Goal: Task Accomplishment & Management: Complete application form

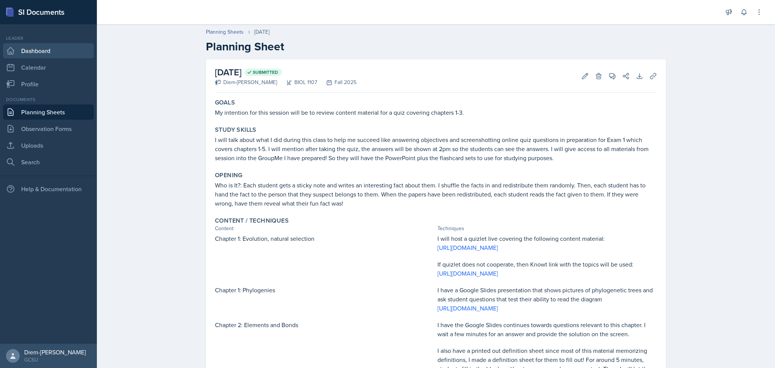
click at [23, 45] on link "Dashboard" at bounding box center [48, 50] width 91 height 15
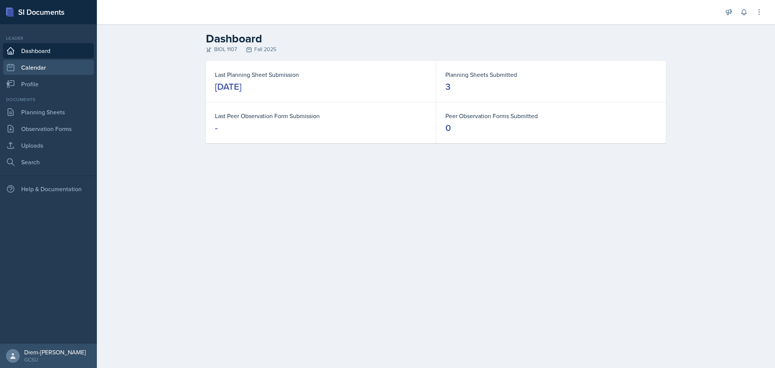
click at [27, 67] on link "Calendar" at bounding box center [48, 67] width 91 height 15
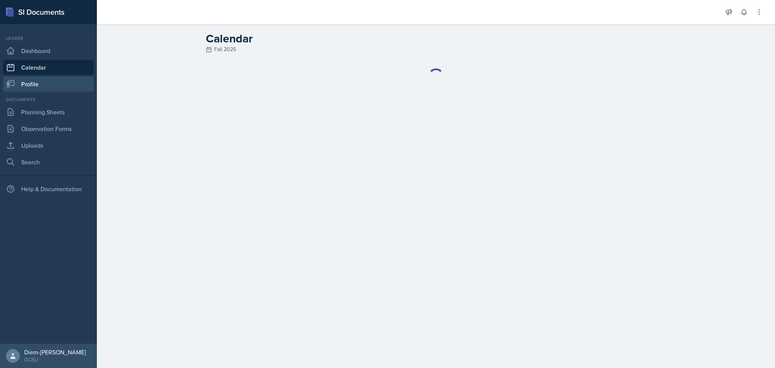
click at [27, 82] on link "Profile" at bounding box center [48, 83] width 91 height 15
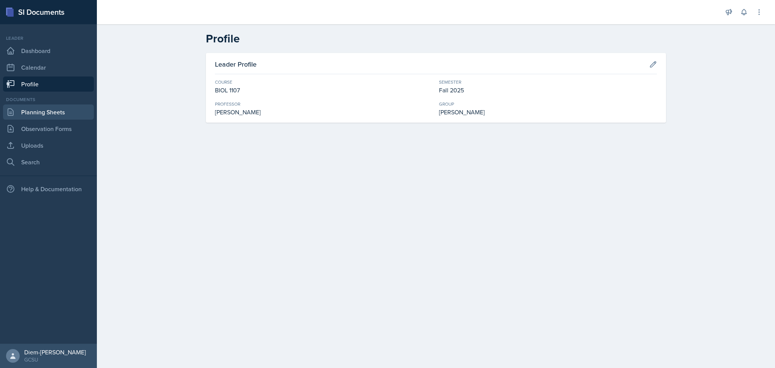
click at [25, 106] on link "Planning Sheets" at bounding box center [48, 111] width 91 height 15
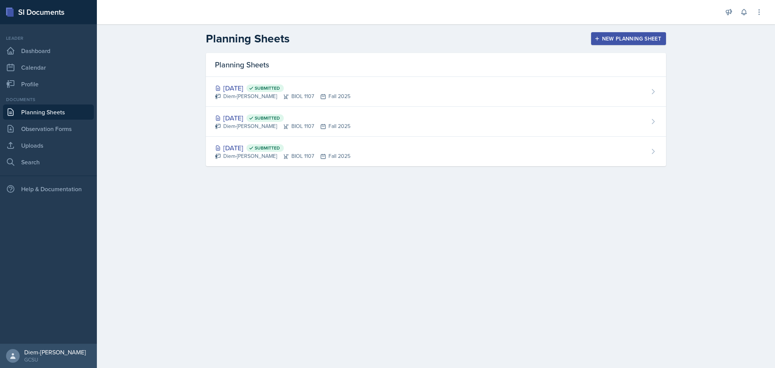
click at [366, 288] on main "Planning Sheets New Planning Sheet Planning Sheets [DATE] Submitted Diem-[PERSO…" at bounding box center [436, 196] width 678 height 344
click at [611, 36] on div "New Planning Sheet" at bounding box center [628, 39] width 65 height 6
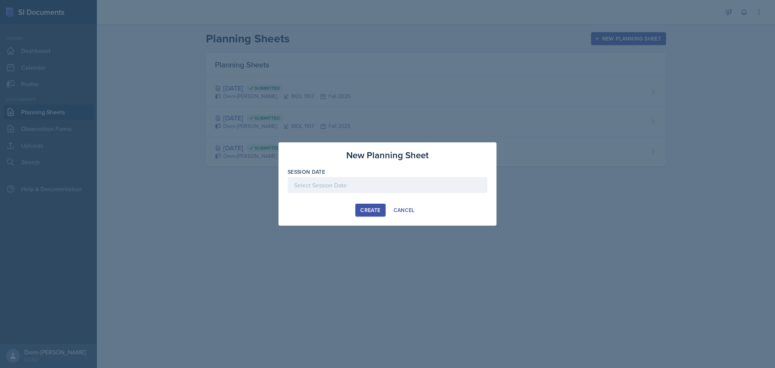
click at [324, 189] on div at bounding box center [388, 185] width 200 height 16
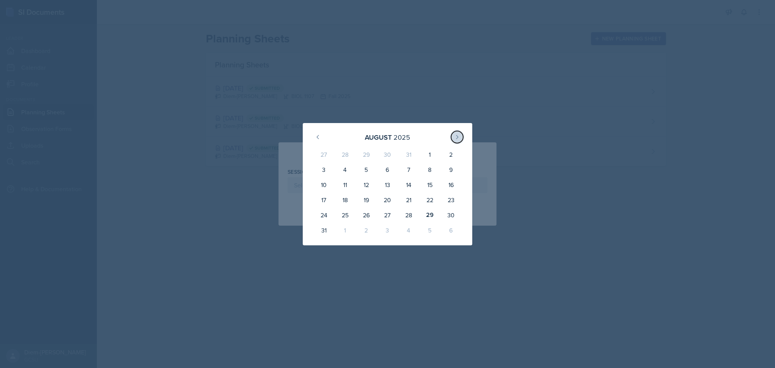
click at [457, 137] on icon at bounding box center [457, 137] width 6 height 6
click at [367, 154] on div "2" at bounding box center [366, 156] width 21 height 18
type input "[DATE]"
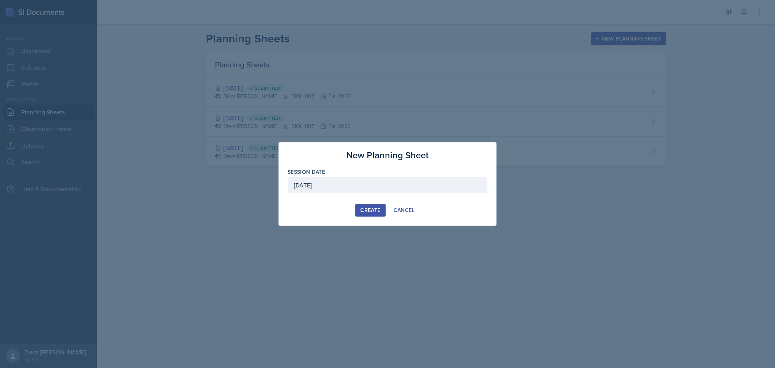
click at [370, 213] on div "Create" at bounding box center [370, 210] width 20 height 6
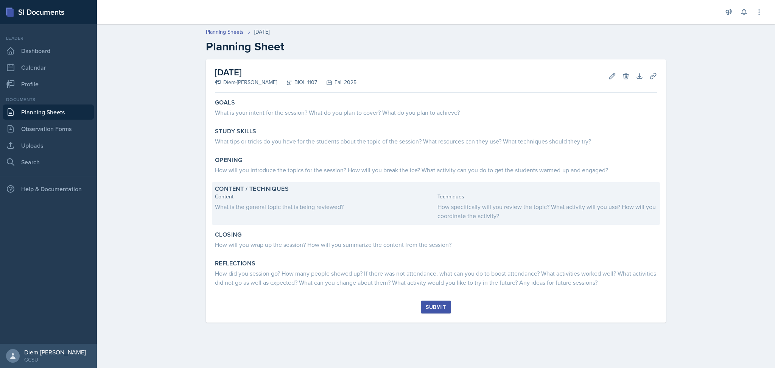
click at [252, 209] on div "What is the general topic that is being reviewed?" at bounding box center [324, 206] width 219 height 9
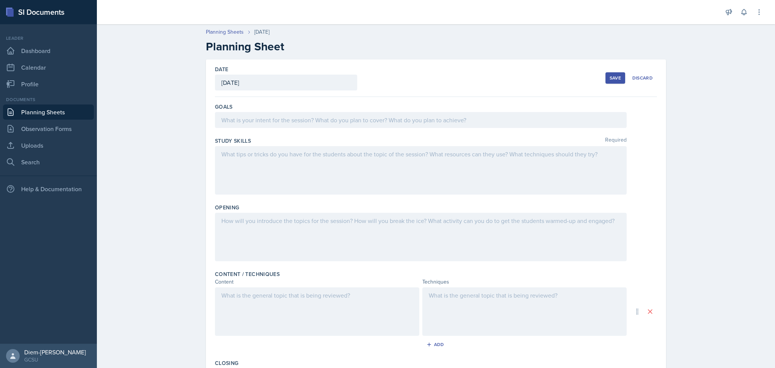
click at [262, 327] on div at bounding box center [317, 311] width 204 height 48
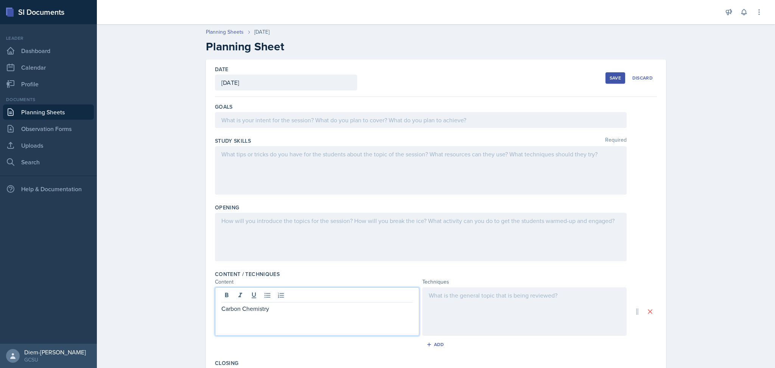
scroll to position [81, 0]
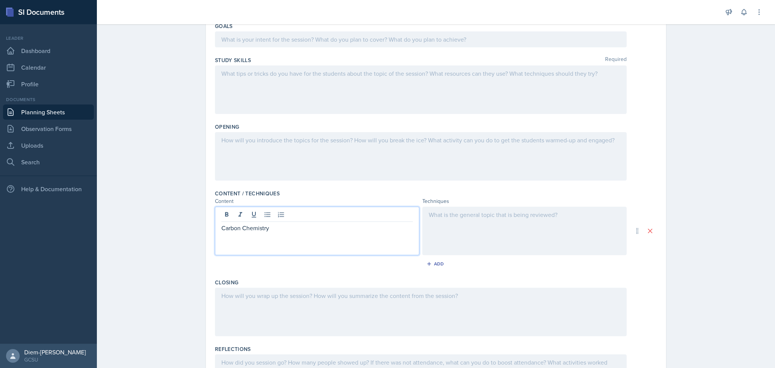
click at [442, 131] on div "Opening" at bounding box center [436, 153] width 442 height 67
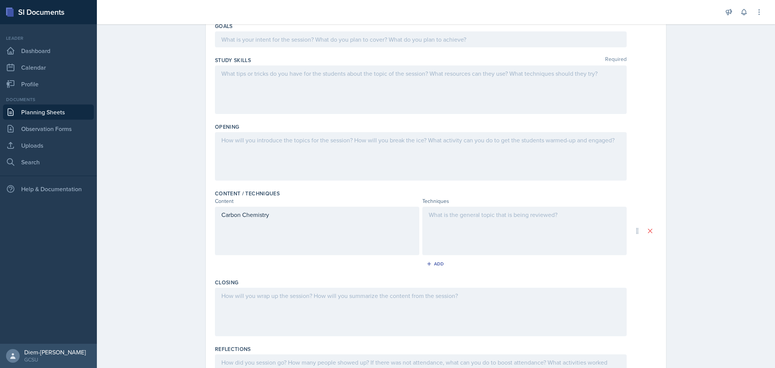
click at [416, 87] on div at bounding box center [421, 89] width 412 height 48
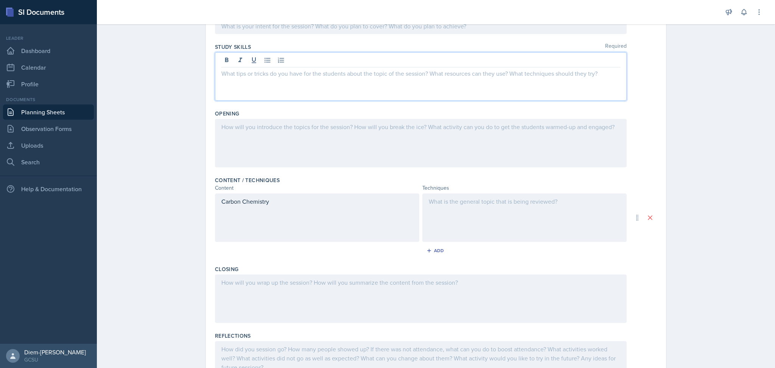
scroll to position [0, 0]
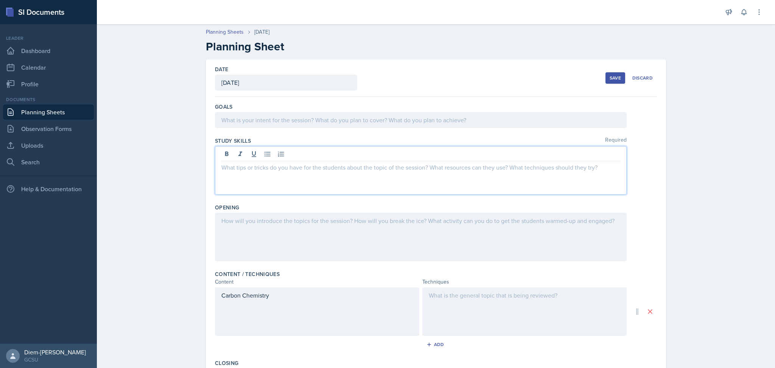
click at [397, 119] on div at bounding box center [421, 120] width 412 height 16
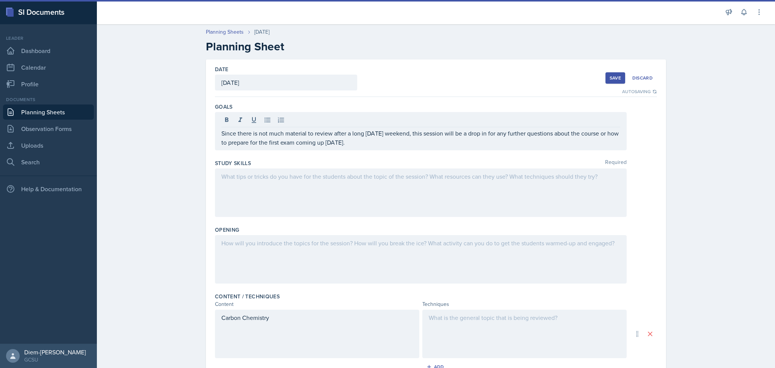
click at [408, 193] on div at bounding box center [421, 192] width 412 height 48
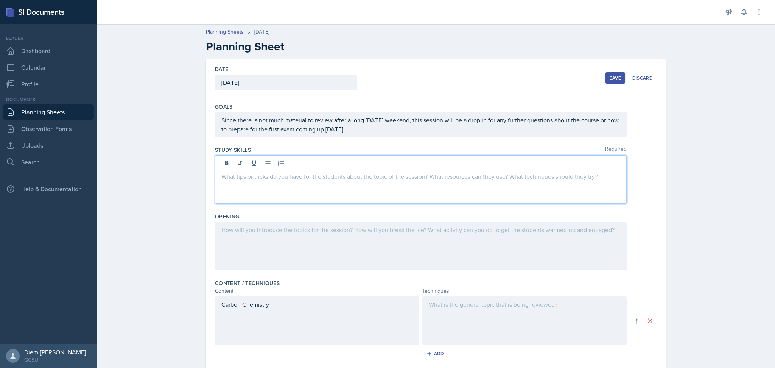
click at [319, 121] on div "Since there is not much material to review after a long [DATE] weekend, this se…" at bounding box center [421, 124] width 412 height 25
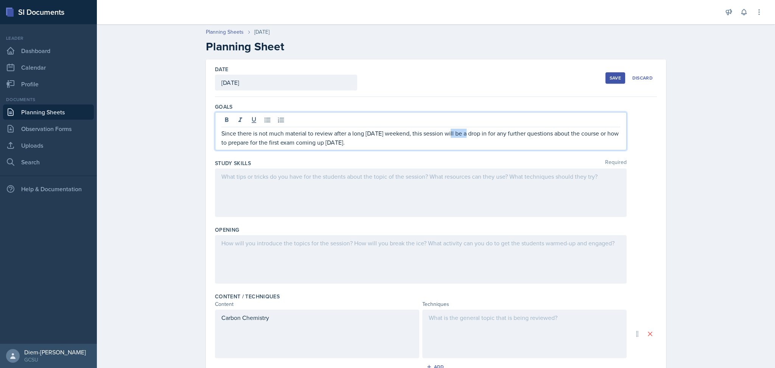
drag, startPoint x: 449, startPoint y: 131, endPoint x: 463, endPoint y: 132, distance: 14.4
click at [463, 132] on p "Since there is not much material to review after a long [DATE] weekend, this se…" at bounding box center [420, 138] width 399 height 18
click at [479, 135] on p "Since there is not much material to review after a long [DATE] weekend, this se…" at bounding box center [420, 138] width 399 height 18
click at [468, 135] on p "Since there is not much material to review after a long [DATE] weekend, this se…" at bounding box center [420, 138] width 399 height 18
click at [237, 140] on p "Since there is not much material to review after a long [DATE] weekend, this se…" at bounding box center [420, 138] width 399 height 18
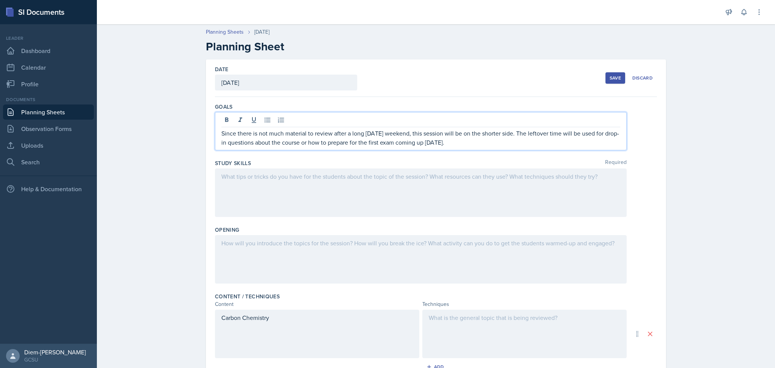
click at [313, 145] on p "Since there is not much material to review after a long [DATE] weekend, this se…" at bounding box center [420, 138] width 399 height 18
click at [548, 144] on p "Since there is not much material to review after a long [DATE] weekend, this se…" at bounding box center [420, 138] width 399 height 18
click at [486, 188] on div at bounding box center [421, 192] width 412 height 48
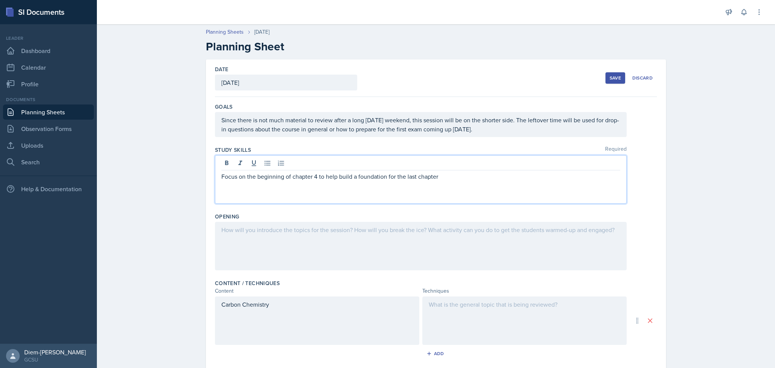
click at [316, 185] on p at bounding box center [420, 185] width 399 height 9
click at [286, 177] on p "Focus on the beginning of chapter 4 to help build a foundation for the last cha…" at bounding box center [420, 176] width 399 height 9
click at [255, 182] on p at bounding box center [420, 185] width 399 height 9
drag, startPoint x: 252, startPoint y: 177, endPoint x: 188, endPoint y: 175, distance: 64.0
click at [188, 175] on div "Planning Sheets [DATE] Planning Sheet Date [DATE] [DATE] 27 28 29 30 31 1 2 3 4…" at bounding box center [436, 271] width 678 height 502
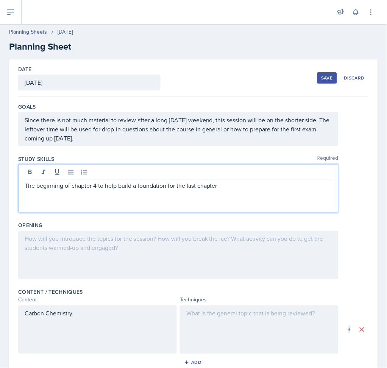
click at [268, 191] on p at bounding box center [178, 194] width 307 height 9
click at [261, 183] on p "The beginning of chapter 4 to help build a foundation for the last chapter" at bounding box center [178, 185] width 307 height 9
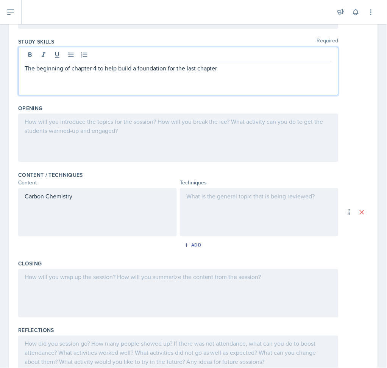
click at [26, 199] on p "Carbon Chemistry" at bounding box center [98, 195] width 146 height 9
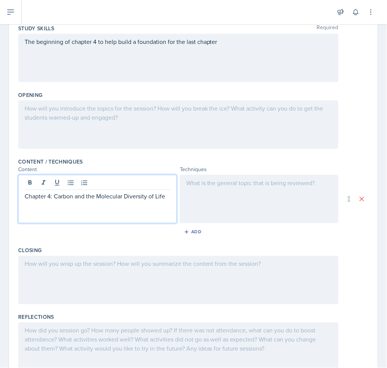
click at [215, 199] on div at bounding box center [259, 199] width 159 height 48
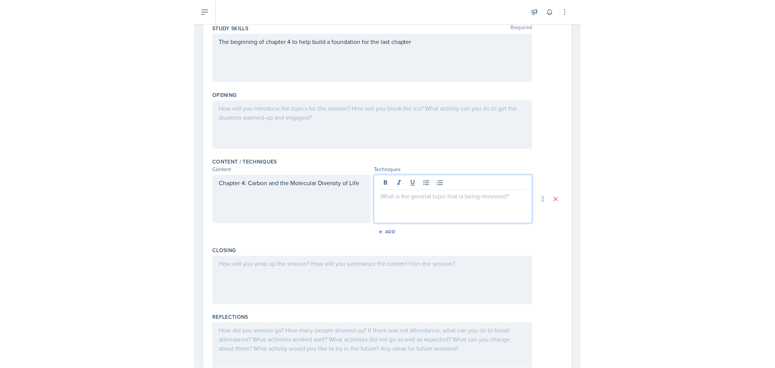
scroll to position [144, 0]
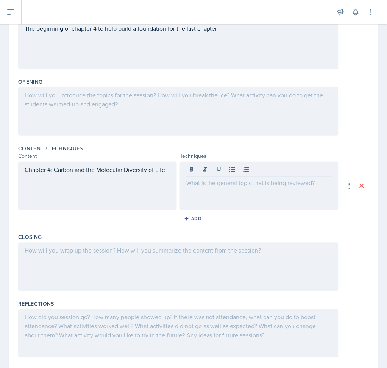
click at [230, 195] on div at bounding box center [259, 186] width 159 height 48
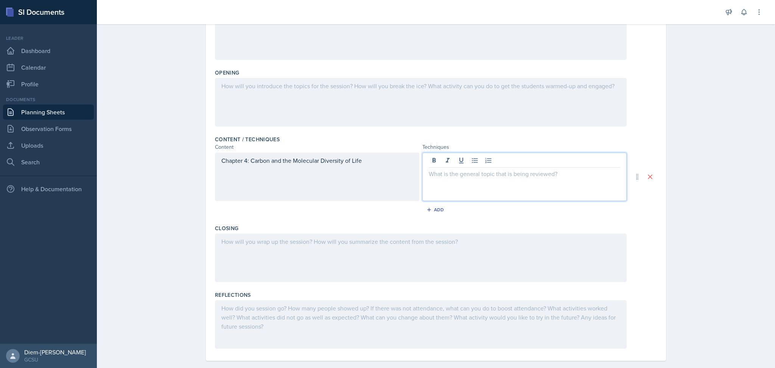
click at [445, 176] on p at bounding box center [524, 173] width 191 height 9
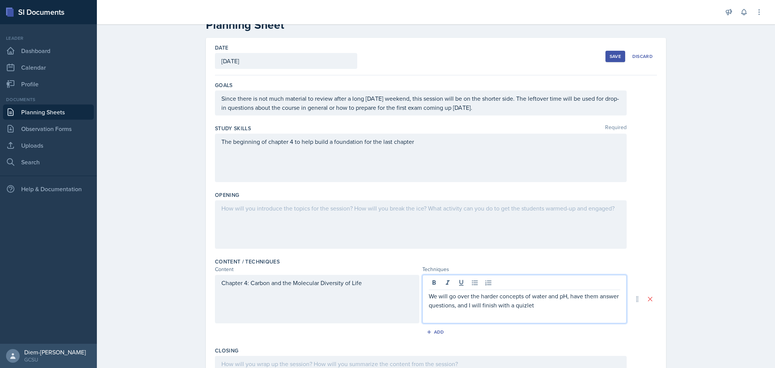
scroll to position [21, 0]
click at [305, 140] on p "The beginning of chapter 4 to help build a foundation for the last chapter" at bounding box center [420, 142] width 399 height 9
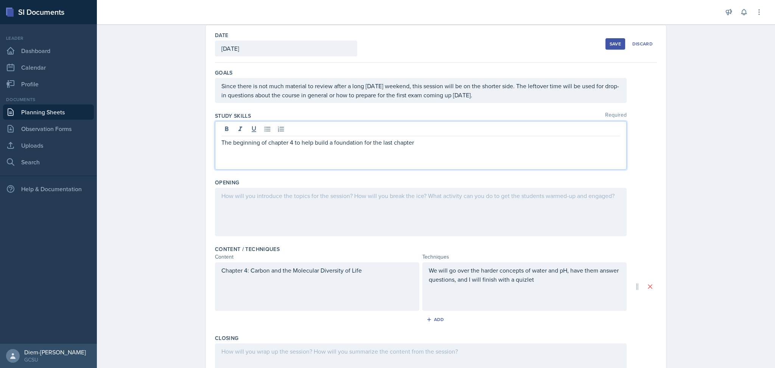
click at [307, 144] on p "The beginning of chapter 4 to help build a foundation for the last chapter" at bounding box center [420, 142] width 399 height 9
click at [221, 143] on p "The beginning of chapter 4 to help build a foundation for the last chapter" at bounding box center [420, 142] width 399 height 9
click at [228, 143] on p "The beginning of chapter 4 to help build a foundation for the last chapter" at bounding box center [420, 142] width 399 height 9
click at [292, 143] on p "The beginning of chapter 4 to help build a foundation for the last chapter" at bounding box center [420, 142] width 399 height 9
drag, startPoint x: 291, startPoint y: 143, endPoint x: 401, endPoint y: 148, distance: 110.6
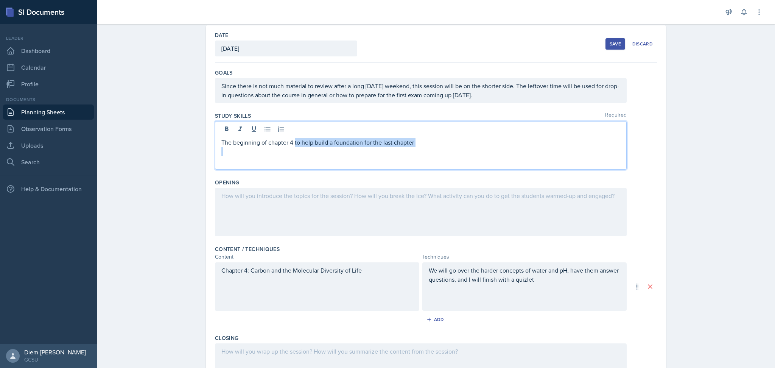
click at [401, 148] on div "The beginning of chapter 4 to help build a foundation for the last chapter" at bounding box center [420, 147] width 399 height 18
click at [226, 142] on p "The beginning of chapter 4" at bounding box center [420, 142] width 399 height 9
click at [341, 145] on p "The content in the beginning of chapter 4" at bounding box center [420, 142] width 399 height 9
click at [353, 143] on p "The content in the beginning of chapter 4 will Creating charts and connecting b…" at bounding box center [420, 142] width 399 height 9
click at [339, 143] on p "The content in the beginning of chapter 4 will Creating charts and connecting b…" at bounding box center [420, 142] width 399 height 9
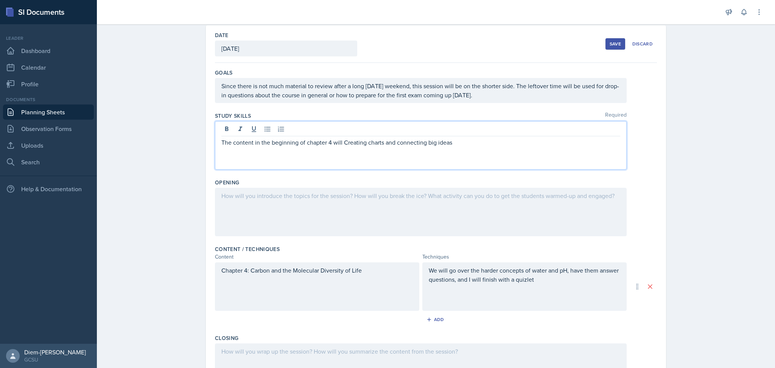
click at [339, 142] on p "The content in the beginning of chapter 4 will Creating charts and connecting b…" at bounding box center [420, 142] width 399 height 9
click at [341, 142] on p "The content in the beginning of chapter 4 will Creating charts and connecting b…" at bounding box center [420, 142] width 399 height 9
click at [221, 145] on p "The content in the beginning of chapter 4 will reating charts and connecting bi…" at bounding box center [420, 142] width 399 height 9
click at [342, 144] on p "Using the content in the beginning of chapter 4 will reating charts and connect…" at bounding box center [420, 142] width 399 height 9
drag, startPoint x: 414, startPoint y: 142, endPoint x: 364, endPoint y: 140, distance: 50.4
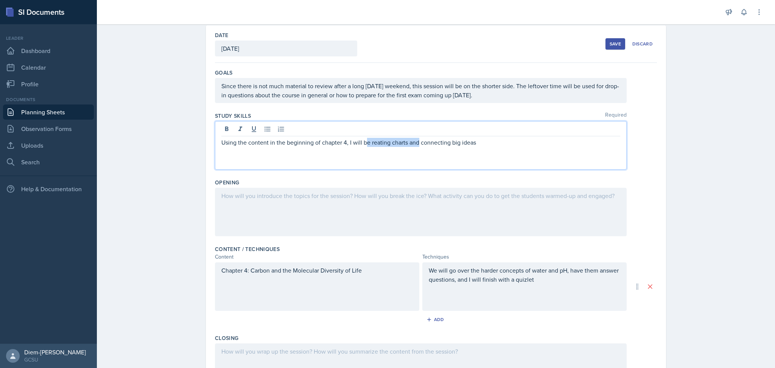
click at [364, 140] on p "Using the content in the beginning of chapter 4, I will be reating charts and c…" at bounding box center [420, 142] width 399 height 9
click at [447, 149] on div "Using the content in the beginning of chapter 4, I will be connecting big ideas" at bounding box center [421, 145] width 412 height 48
click at [445, 141] on p "Using the content in the beginning of chapter 4, I will be connecting big ideas" at bounding box center [420, 142] width 399 height 9
click at [280, 213] on div at bounding box center [421, 212] width 412 height 48
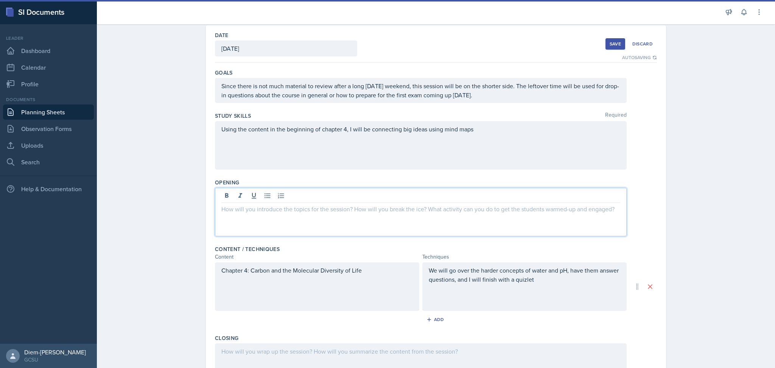
scroll to position [47, 0]
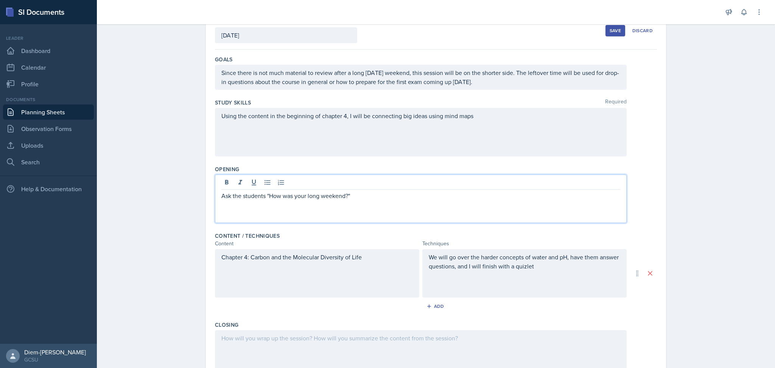
click at [221, 199] on p "Ask the students "How was your long weekend?"" at bounding box center [420, 195] width 399 height 9
click at [404, 195] on p "Show and Tell: Ask the students "How was your long weekend?"" at bounding box center [420, 195] width 399 height 9
click at [380, 196] on p "Show and Tell: Ask the students "How was your long weekend?" and provide a pict…" at bounding box center [420, 200] width 399 height 18
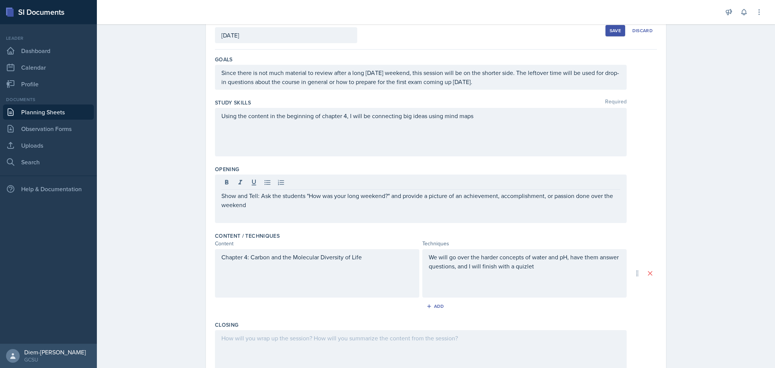
click at [355, 218] on div "Show and Tell: Ask the students "How was your long weekend?" and provide a pict…" at bounding box center [421, 198] width 412 height 48
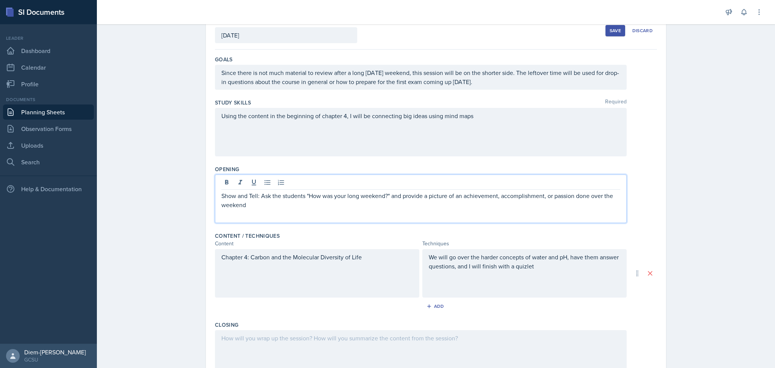
click at [347, 205] on p "Show and Tell: Ask the students "How was your long weekend?" and provide a pict…" at bounding box center [420, 200] width 399 height 18
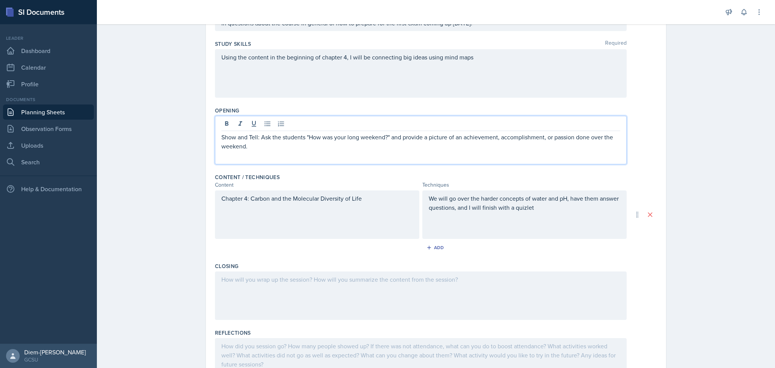
click at [464, 214] on p at bounding box center [524, 216] width 191 height 9
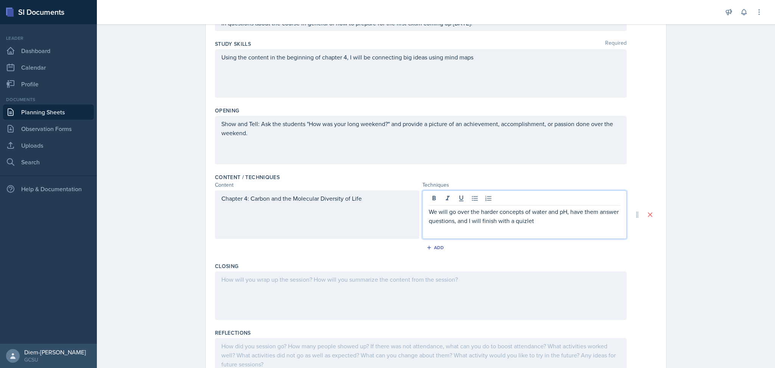
scroll to position [119, 0]
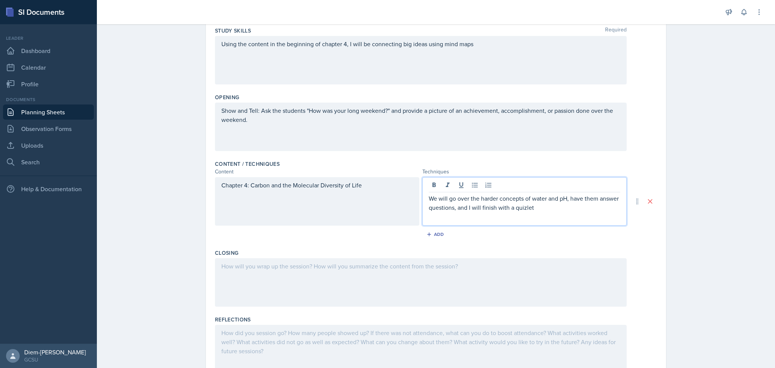
click at [546, 213] on p at bounding box center [524, 216] width 191 height 9
click at [534, 207] on p "We will go over the harder concepts of water and pH, have them answer questions…" at bounding box center [524, 203] width 191 height 18
click at [579, 211] on p "We will go over the harder concepts of water and pH, have them answer questions…" at bounding box center [524, 203] width 191 height 18
drag, startPoint x: 540, startPoint y: 205, endPoint x: 509, endPoint y: 211, distance: 31.5
click at [509, 211] on p "We will go over the harder concepts of water and pH, have them answer questions…" at bounding box center [524, 203] width 191 height 18
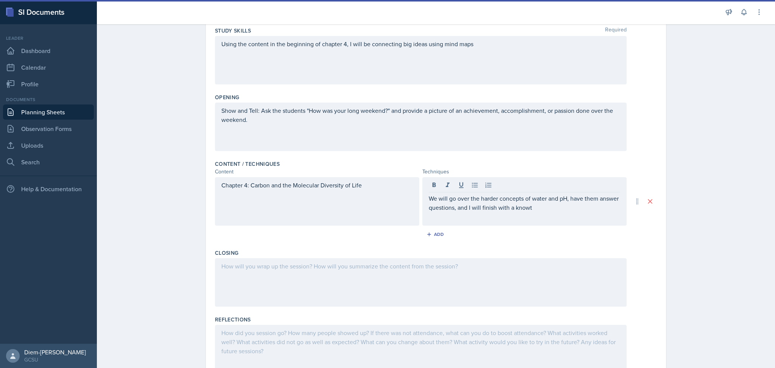
click at [316, 289] on div at bounding box center [421, 282] width 412 height 48
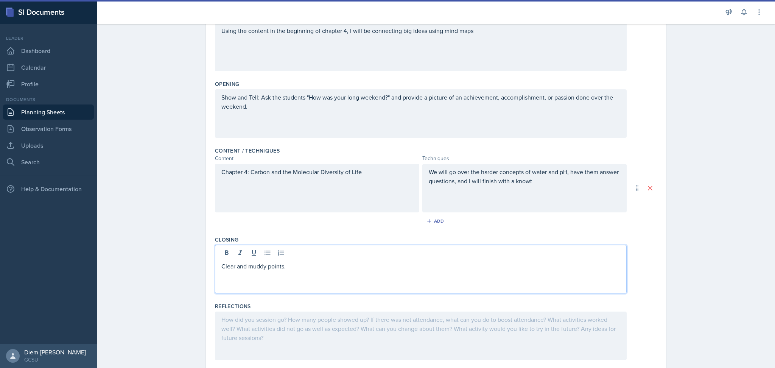
click at [224, 269] on p "Clear and muddy points." at bounding box center [420, 265] width 399 height 9
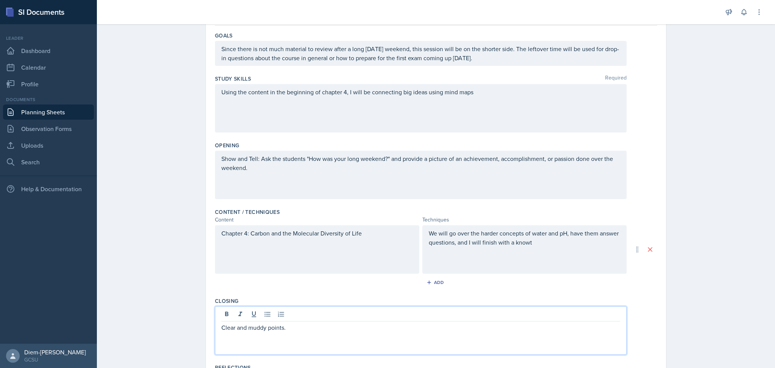
scroll to position [71, 0]
drag, startPoint x: 302, startPoint y: 330, endPoint x: 165, endPoint y: 324, distance: 136.7
click at [165, 324] on div "Planning Sheets [DATE] Planning Sheet Date [DATE] [DATE] 27 28 29 30 31 1 2 3 4…" at bounding box center [436, 201] width 678 height 502
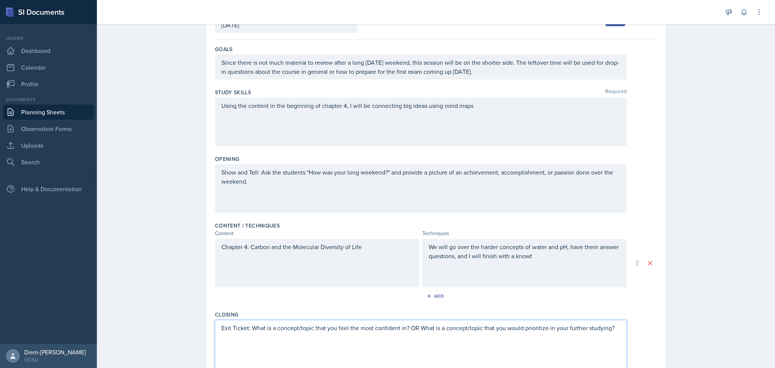
click at [288, 342] on div "Exit Ticket: What is a concept/topic that you feel the most confident in? OR Wh…" at bounding box center [421, 344] width 412 height 48
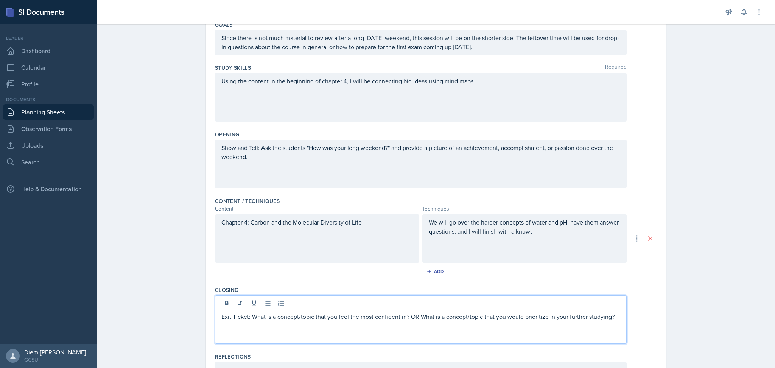
scroll to position [82, 0]
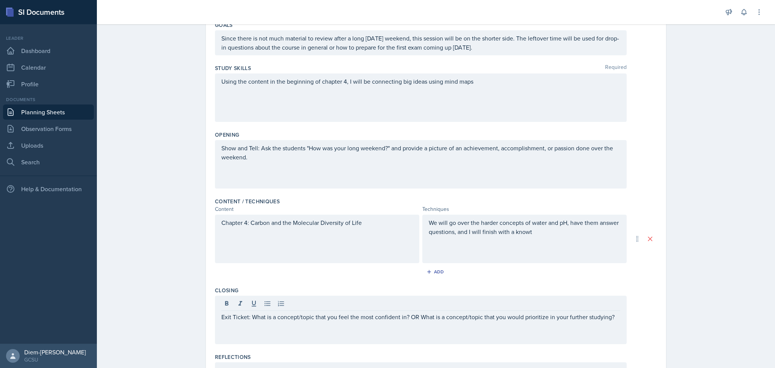
click at [544, 251] on div "We will go over the harder concepts of water and pH, have them answer questions…" at bounding box center [524, 239] width 204 height 48
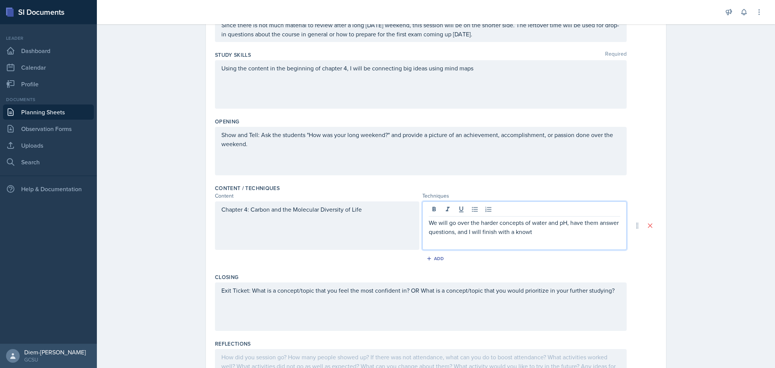
scroll to position [0, 0]
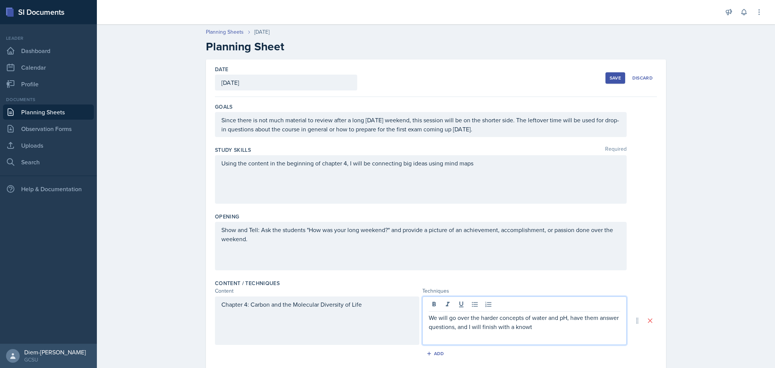
click at [509, 129] on p "Since there is not much material to review after a long [DATE] weekend, this se…" at bounding box center [420, 124] width 399 height 18
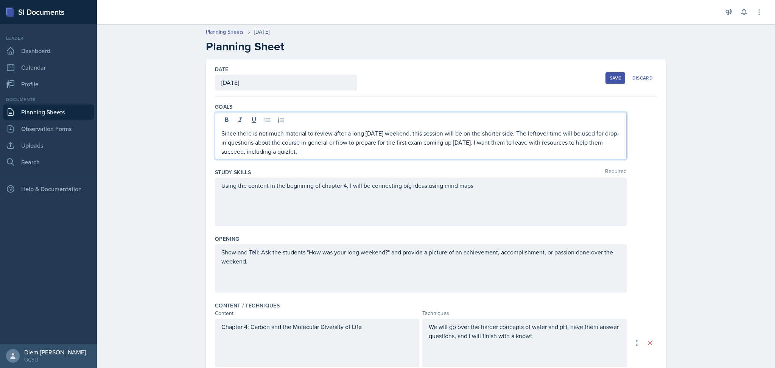
click at [538, 143] on p "Since there is not much material to review after a long [DATE] weekend, this se…" at bounding box center [420, 142] width 399 height 27
click at [522, 143] on p "Since there is not much material to review after a long [DATE] weekend, this se…" at bounding box center [420, 142] width 399 height 27
click at [522, 145] on p "Since there is not much material to review after a long [DATE] weekend, this se…" at bounding box center [420, 142] width 399 height 27
click at [566, 143] on p "Since there is not much material to review after a long [DATE] weekend, this se…" at bounding box center [420, 142] width 399 height 27
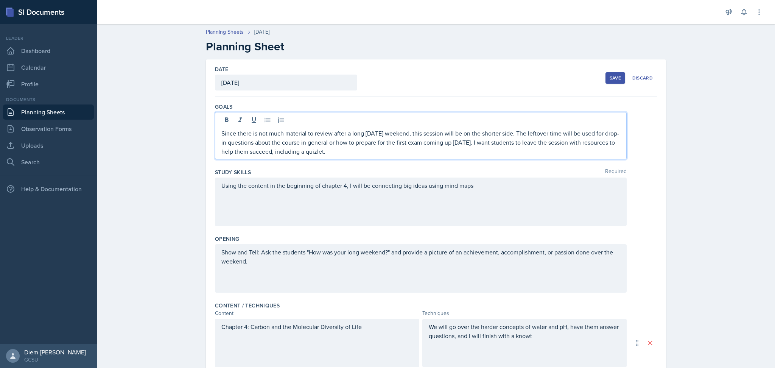
drag, startPoint x: 361, startPoint y: 151, endPoint x: 303, endPoint y: 151, distance: 57.9
click at [303, 151] on p "Since there is not much material to review after a long [DATE] weekend, this se…" at bounding box center [420, 142] width 399 height 27
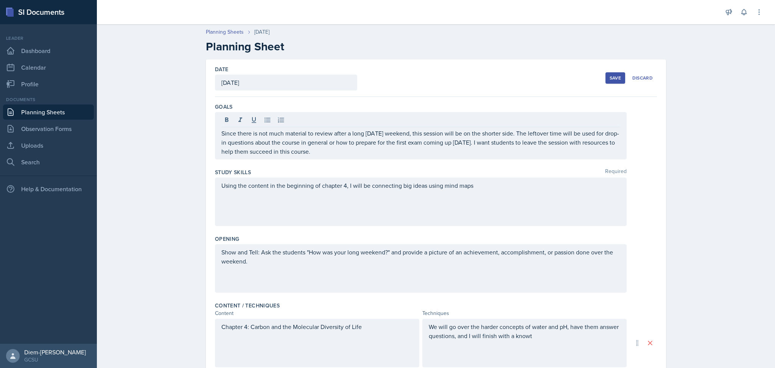
click at [303, 236] on div "Opening" at bounding box center [436, 239] width 442 height 8
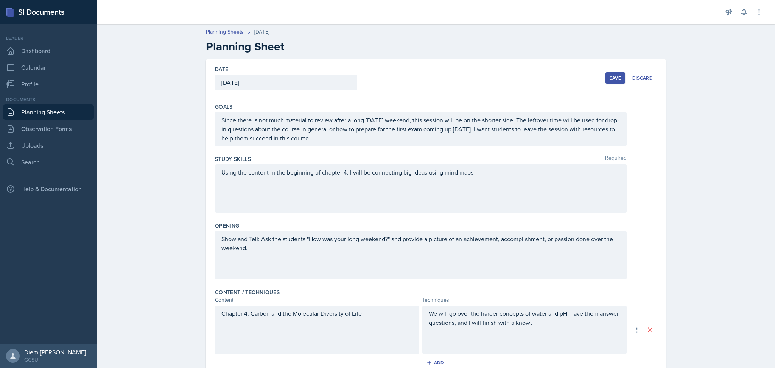
click at [328, 201] on div "Using the content in the beginning of chapter 4, I will be connecting big ideas…" at bounding box center [421, 188] width 412 height 48
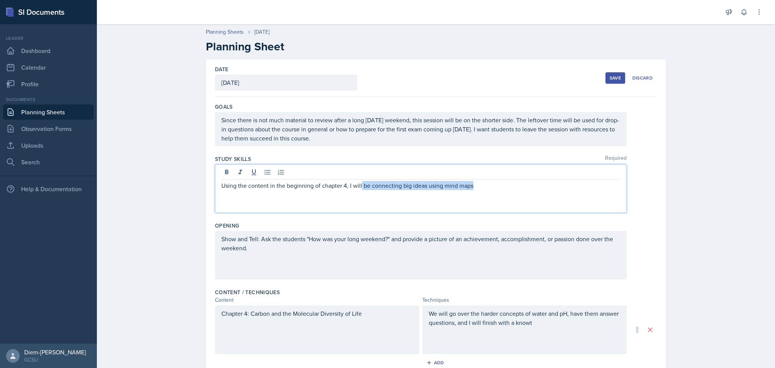
drag, startPoint x: 483, startPoint y: 187, endPoint x: 356, endPoint y: 182, distance: 127.3
click at [356, 182] on p "Using the content in the beginning of chapter 4, I will be connecting big ideas…" at bounding box center [420, 185] width 399 height 9
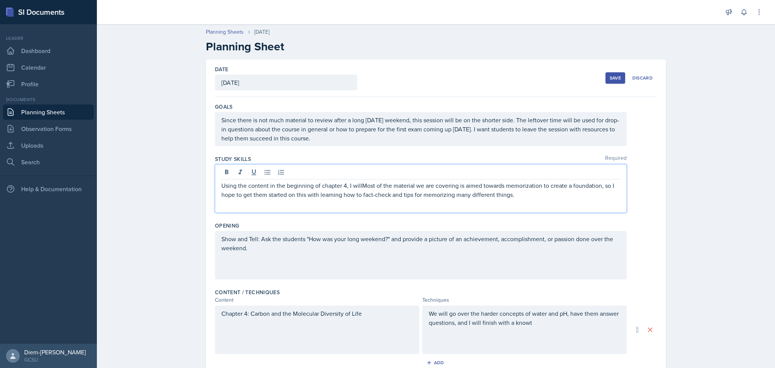
click at [356, 187] on p "Using the content in the beginning of chapter 4, I willMost of the material we …" at bounding box center [420, 190] width 399 height 18
drag, startPoint x: 239, startPoint y: 184, endPoint x: 171, endPoint y: 183, distance: 67.7
click at [171, 183] on div "Planning Sheets [DATE] Planning Sheet Date [DATE] [DATE] 27 28 29 30 31 1 2 3 4…" at bounding box center [436, 275] width 678 height 511
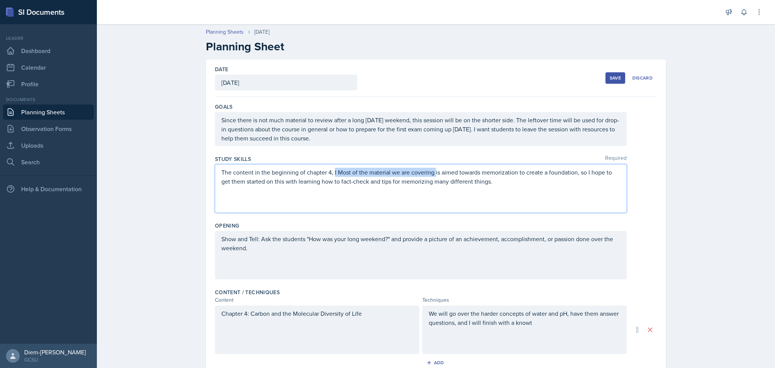
drag, startPoint x: 330, startPoint y: 172, endPoint x: 431, endPoint y: 171, distance: 101.0
click at [431, 171] on p "The content in the beginning of chapter 4, I Most of the material we are coveri…" at bounding box center [420, 177] width 399 height 18
click at [442, 175] on p "The content in the beginning of chapter 4 is aimed towards memorization to crea…" at bounding box center [420, 177] width 399 height 18
click at [442, 182] on p "The content in the beginning of chapter 4 is aimed towards memorization to crea…" at bounding box center [420, 177] width 399 height 18
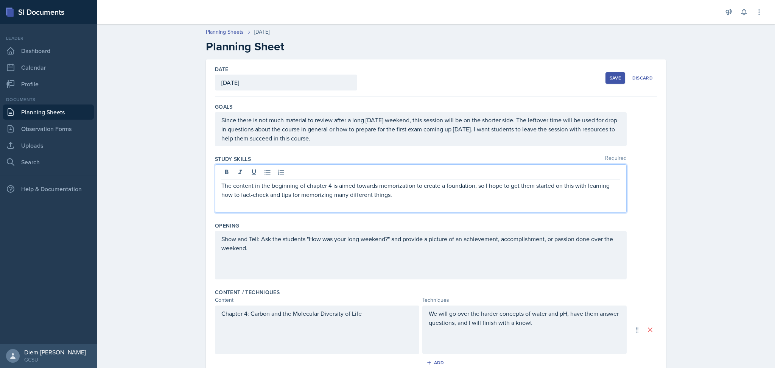
click at [414, 185] on p "The content in the beginning of chapter 4 is aimed towards memorization to crea…" at bounding box center [420, 190] width 399 height 18
drag, startPoint x: 413, startPoint y: 185, endPoint x: 470, endPoint y: 185, distance: 56.8
click at [470, 185] on p "The content in the beginning of chapter 4 is aimed towards memorization to crea…" at bounding box center [420, 190] width 399 height 18
click at [463, 185] on p "The content in the beginning of chapter 4 is aimed towards memorization like ma…" at bounding box center [420, 190] width 399 height 18
click at [495, 202] on div "The content in the beginning of chapter 4 is aimed towards memorization like ma…" at bounding box center [421, 188] width 412 height 48
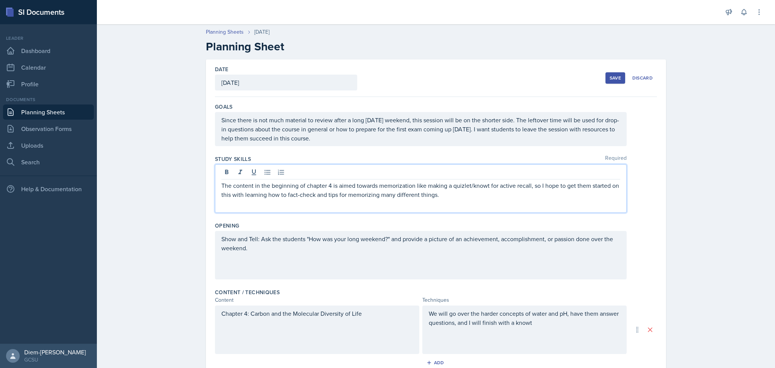
click at [317, 192] on p "The content in the beginning of chapter 4 is aimed towards memorization like ma…" at bounding box center [420, 190] width 399 height 18
click at [422, 199] on p "The content in the beginning of chapter 4 is aimed towards memorization like ma…" at bounding box center [420, 190] width 399 height 18
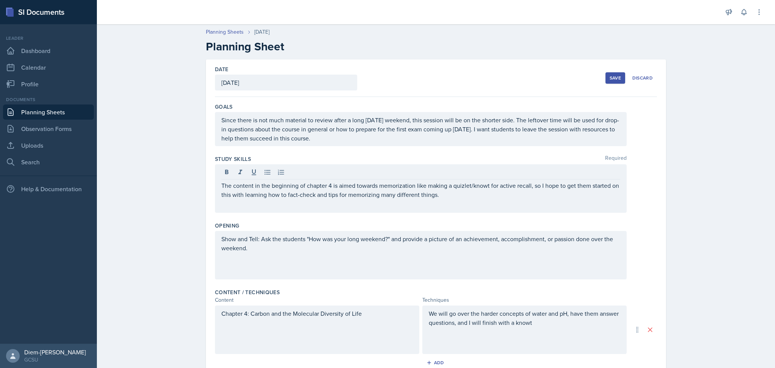
click at [439, 201] on div "The content in the beginning of chapter 4 is aimed towards memorization like ma…" at bounding box center [421, 188] width 412 height 48
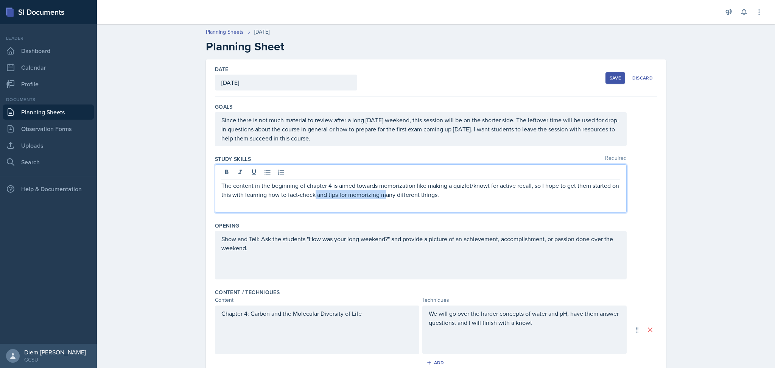
drag, startPoint x: 311, startPoint y: 196, endPoint x: 381, endPoint y: 198, distance: 70.8
click at [381, 198] on p "The content in the beginning of chapter 4 is aimed towards memorization like ma…" at bounding box center [420, 190] width 399 height 18
click at [434, 196] on p "The content in the beginning of chapter 4 is aimed towards memorization like ma…" at bounding box center [420, 190] width 399 height 18
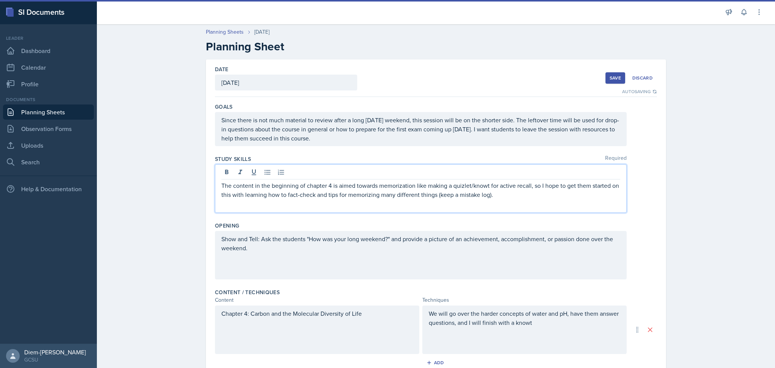
scroll to position [34, 0]
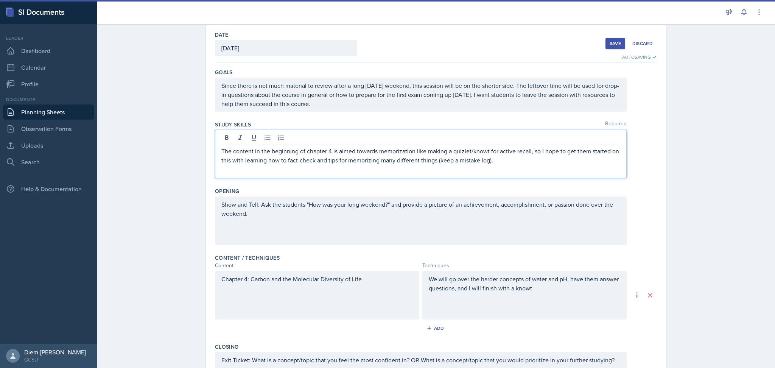
click at [373, 277] on div "Chapter 4: Carbon and the Molecular Diversity of Life" at bounding box center [317, 295] width 204 height 48
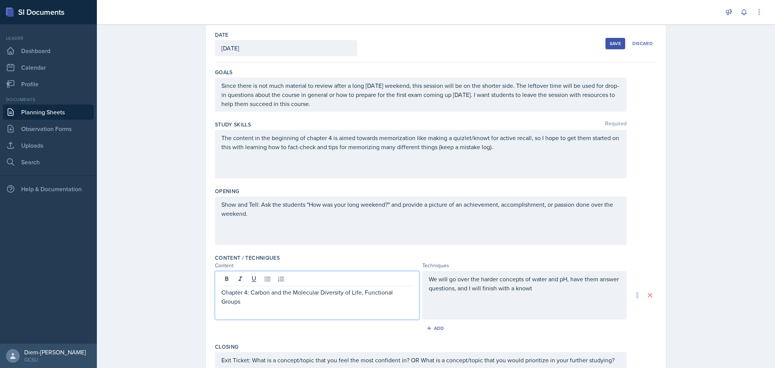
click at [497, 298] on div "We will go over the harder concepts of water and pH, have them answer questions…" at bounding box center [524, 287] width 191 height 27
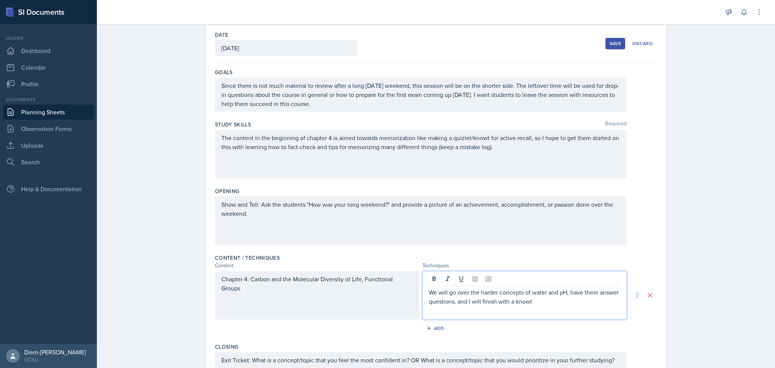
click at [544, 303] on p "We will go over the harder concepts of water and pH, have them answer questions…" at bounding box center [524, 297] width 191 height 18
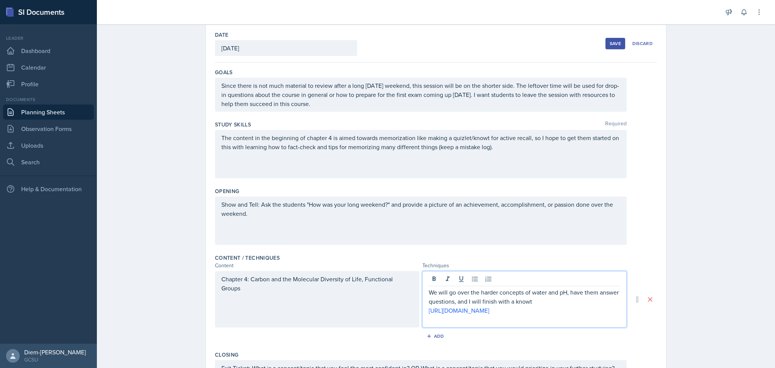
click at [341, 306] on div "Chapter 4: Carbon and the Molecular Diversity of Life, Functional Groups" at bounding box center [317, 299] width 204 height 56
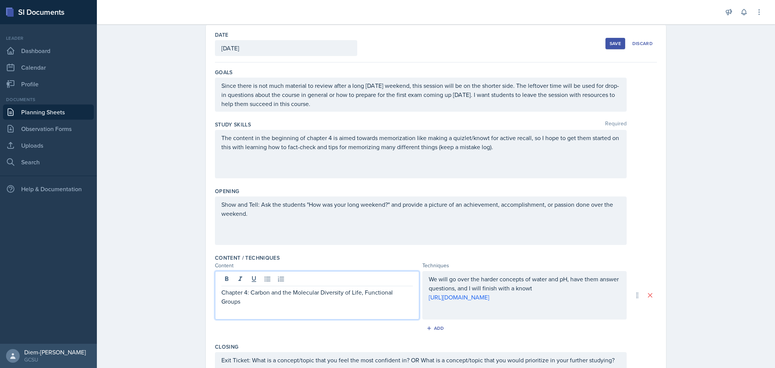
scroll to position [48, 0]
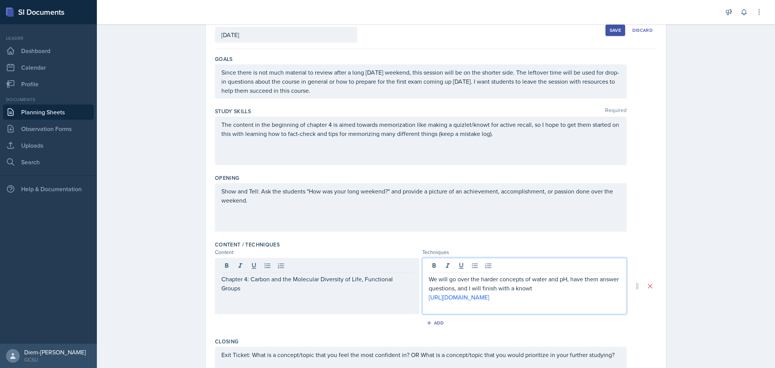
click at [561, 267] on div "We will go over the harder concepts of water and pH, have them answer questions…" at bounding box center [524, 286] width 204 height 56
click at [556, 277] on p "We will go over the harder concepts of water and pH, have them answer questions…" at bounding box center [524, 283] width 191 height 18
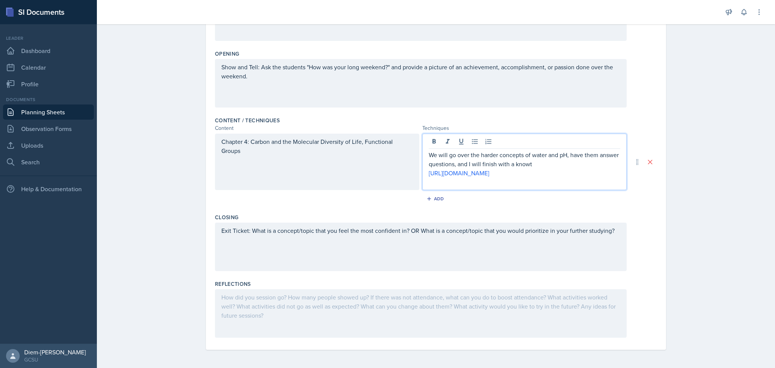
scroll to position [0, 0]
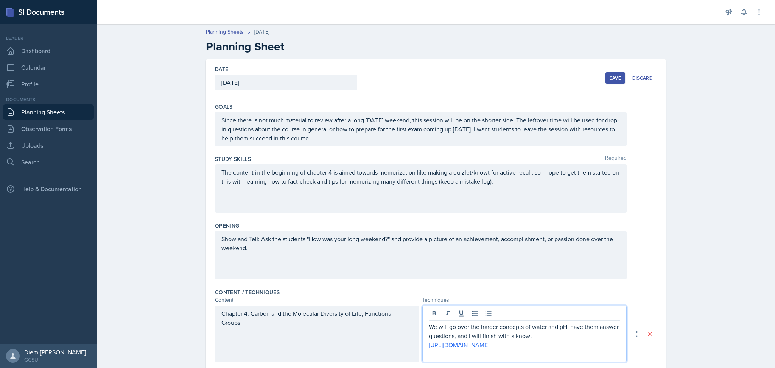
click at [395, 260] on div "Show and Tell: Ask the students "How was your long weekend?" and provide a pict…" at bounding box center [421, 255] width 412 height 48
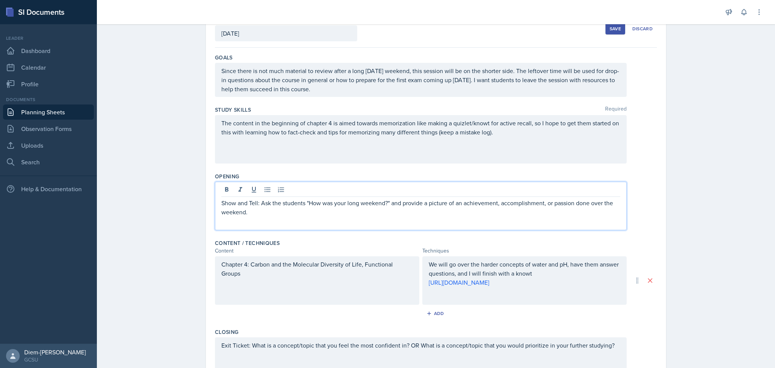
scroll to position [47, 0]
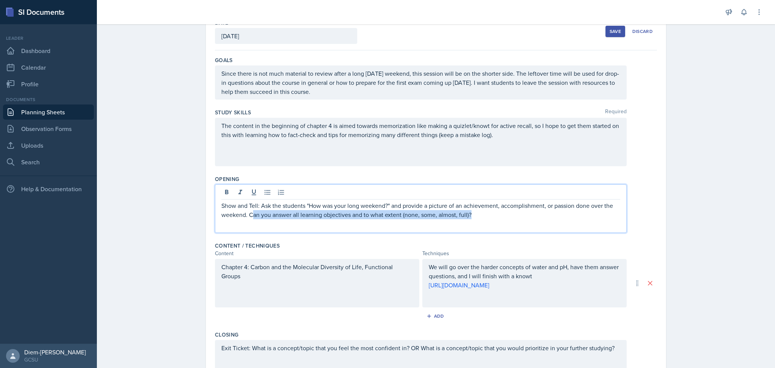
drag, startPoint x: 475, startPoint y: 214, endPoint x: 249, endPoint y: 216, distance: 226.3
click at [249, 216] on p "Show and Tell: Ask the students "How was your long weekend?" and provide a pict…" at bounding box center [420, 210] width 399 height 18
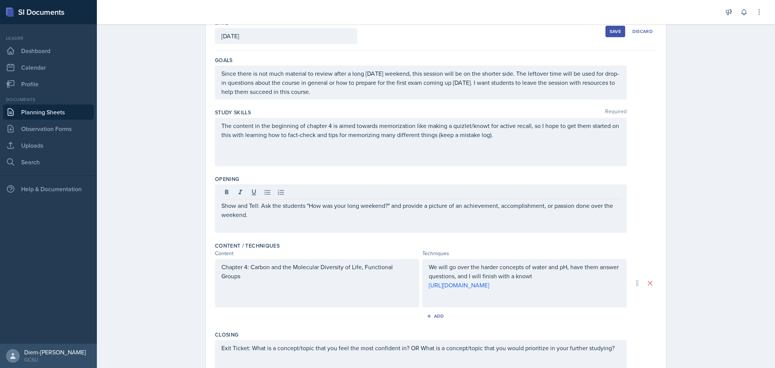
click at [528, 146] on div "The content in the beginning of chapter 4 is aimed towards memorization like ma…" at bounding box center [421, 142] width 412 height 48
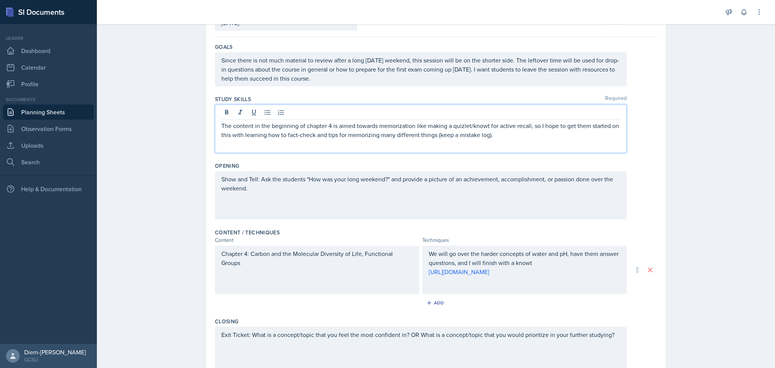
click at [528, 145] on div "The content in the beginning of chapter 4 is aimed towards memorization like ma…" at bounding box center [421, 128] width 412 height 48
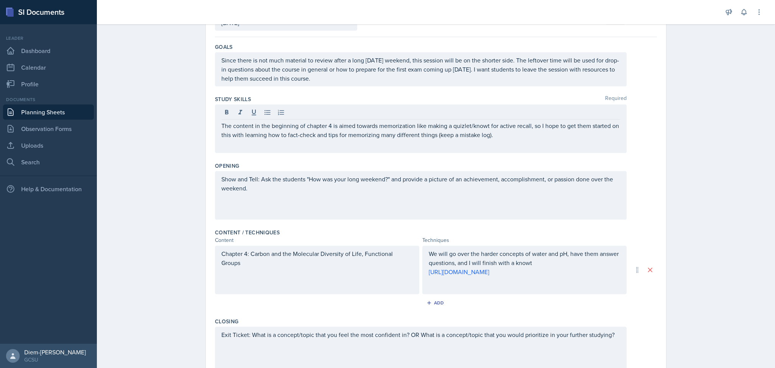
click at [528, 142] on div "The content in the beginning of chapter 4 is aimed towards memorization like ma…" at bounding box center [421, 128] width 412 height 48
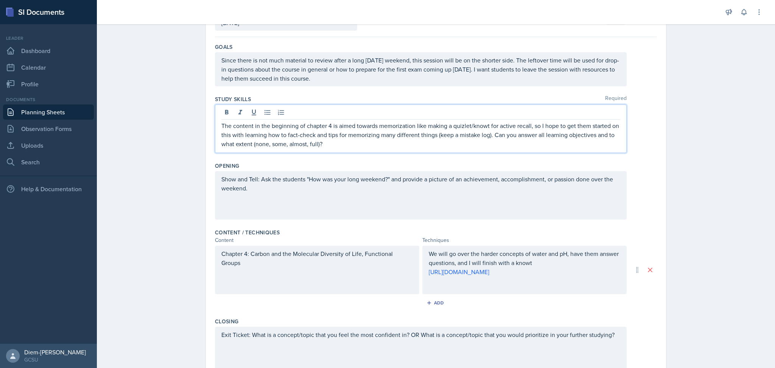
click at [488, 135] on p "The content in the beginning of chapter 4 is aimed towards memorization like ma…" at bounding box center [420, 134] width 399 height 27
drag, startPoint x: 536, startPoint y: 134, endPoint x: 589, endPoint y: 136, distance: 53.0
click at [589, 136] on p "The content in the beginning of chapter 4 is aimed towards memorization like ma…" at bounding box center [420, 134] width 399 height 27
click at [251, 142] on p "The content in the beginning of chapter 4 is aimed towards memorization like ma…" at bounding box center [420, 134] width 399 height 27
click at [351, 144] on p "The content in the beginning of chapter 4 is aimed towards memorization like ma…" at bounding box center [420, 134] width 399 height 27
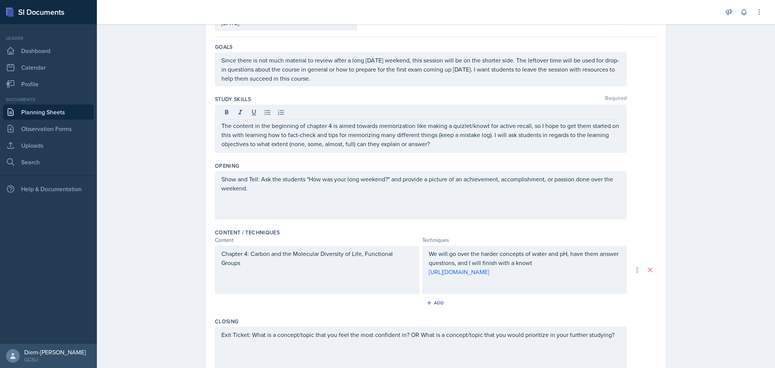
click at [420, 194] on div "Show and Tell: Ask the students "How was your long weekend?" and provide a pict…" at bounding box center [421, 195] width 412 height 48
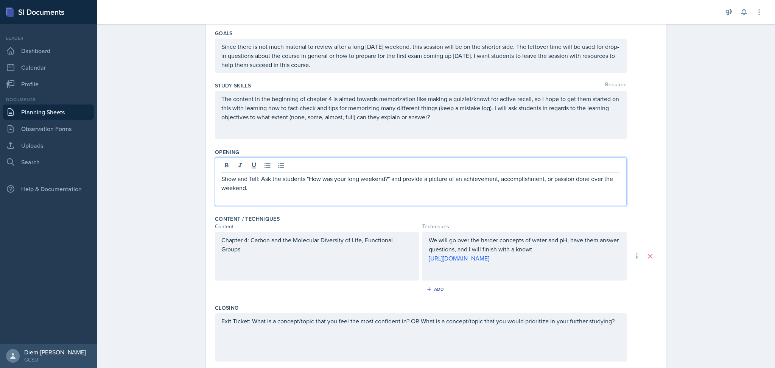
scroll to position [0, 0]
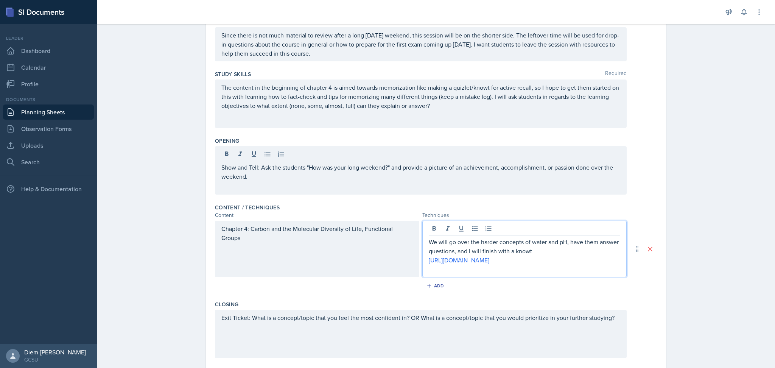
click at [546, 237] on p "We will go over the harder concepts of water and pH, have them answer questions…" at bounding box center [524, 246] width 191 height 18
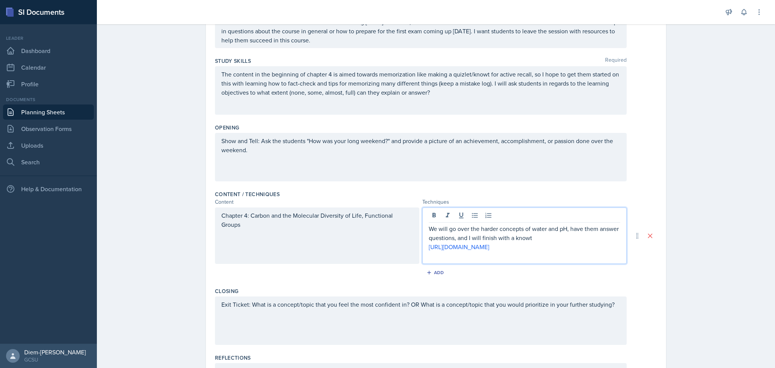
click at [526, 234] on p "We will go over the harder concepts of water and pH, have them answer questions…" at bounding box center [524, 233] width 191 height 18
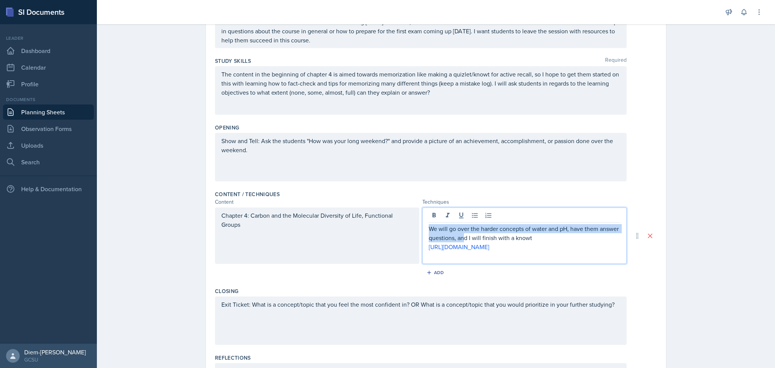
drag, startPoint x: 462, startPoint y: 239, endPoint x: 417, endPoint y: 224, distance: 47.1
click at [417, 224] on div "Chapter 4: Carbon and the Molecular Diversity of Life, Functional Groups We wil…" at bounding box center [421, 235] width 412 height 56
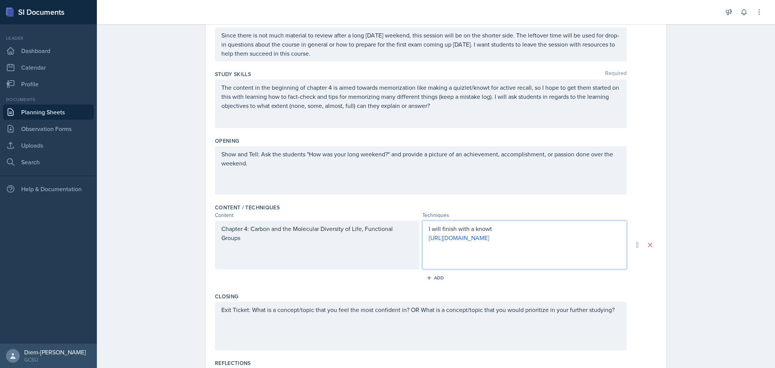
click at [454, 229] on p "I will finish with a knowt" at bounding box center [524, 228] width 191 height 9
click at [422, 231] on div "I will finish the topic with a knowt [URL][DOMAIN_NAME]" at bounding box center [524, 245] width 204 height 48
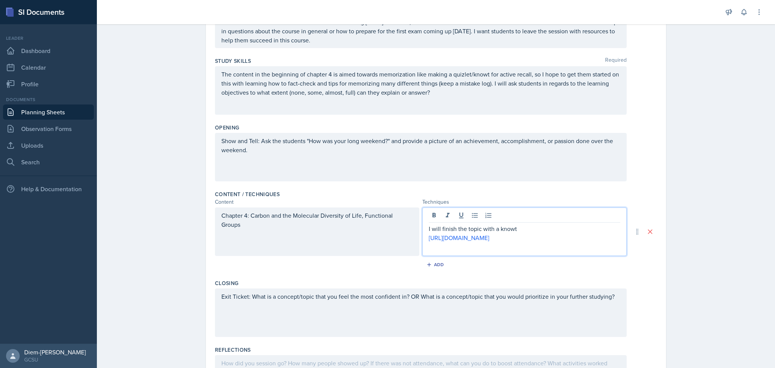
click at [429, 226] on p "I will finish the topic with a knowt" at bounding box center [524, 228] width 191 height 9
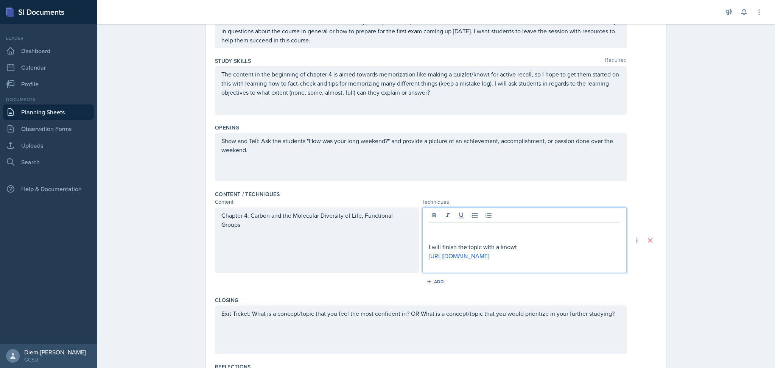
click at [437, 226] on p at bounding box center [524, 228] width 191 height 9
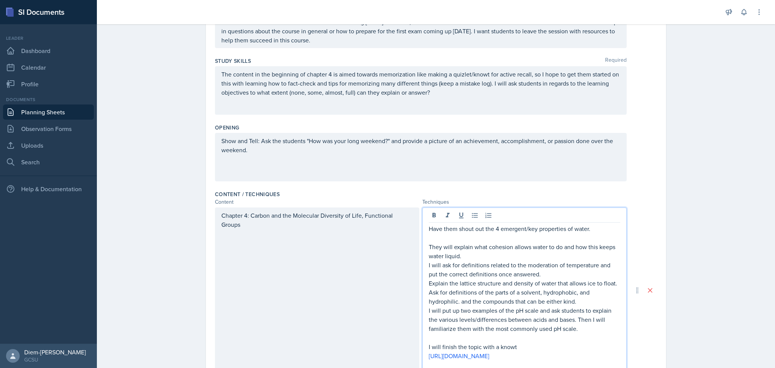
click at [510, 242] on p at bounding box center [524, 237] width 191 height 9
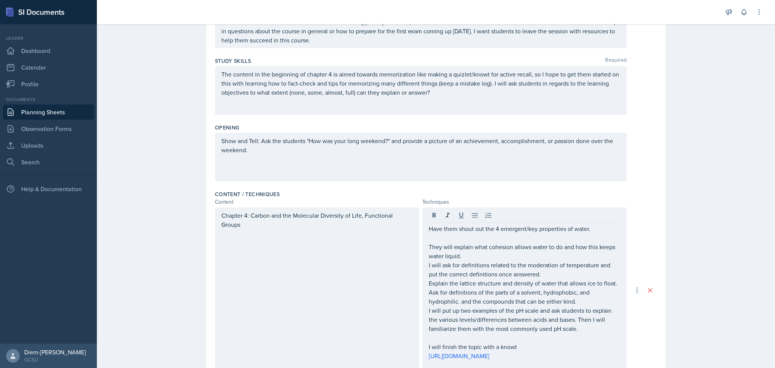
drag, startPoint x: 422, startPoint y: 227, endPoint x: 452, endPoint y: 229, distance: 30.0
click at [452, 229] on div "Have them shout out the 4 emergent/key properties of water. They will explain w…" at bounding box center [524, 289] width 204 height 165
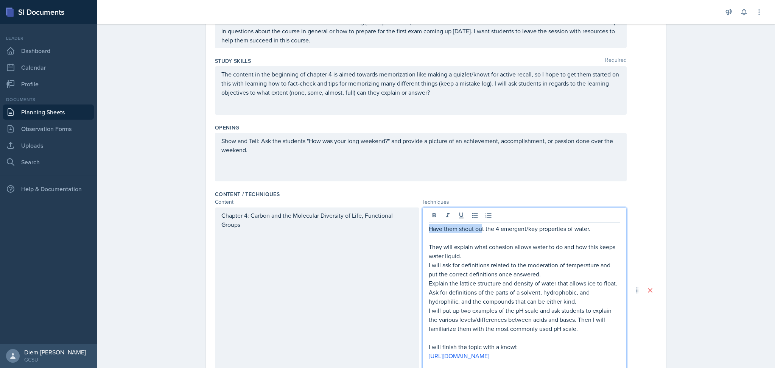
drag, startPoint x: 425, startPoint y: 227, endPoint x: 479, endPoint y: 229, distance: 53.8
click at [479, 229] on p "Have them shout out the 4 emergent/key properties of water." at bounding box center [524, 228] width 191 height 9
click at [549, 262] on p "I will ask for definitions related to the moderation of temperature and put the…" at bounding box center [524, 269] width 191 height 18
click at [512, 258] on p "They will explain what cohesion allows water to do and how this keeps water liq…" at bounding box center [524, 251] width 191 height 18
click at [534, 250] on p "They will explain what cohesion allows water to do and how this keeps water liq…" at bounding box center [524, 251] width 191 height 18
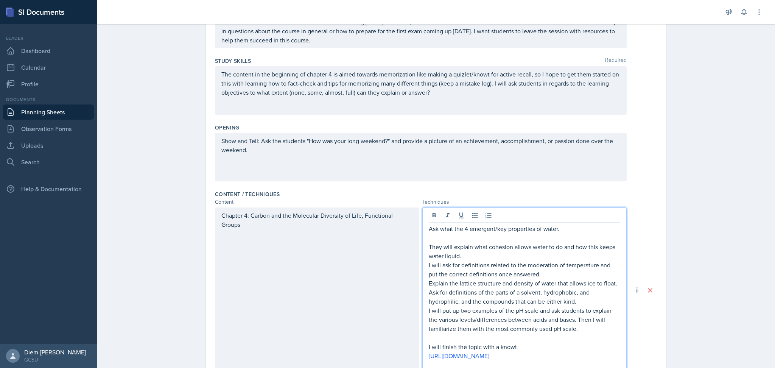
click at [513, 241] on p at bounding box center [524, 237] width 191 height 9
click at [350, 226] on p "Chapter 4: Carbon and the Molecular Diversity of Life, Functional Groups" at bounding box center [316, 220] width 191 height 18
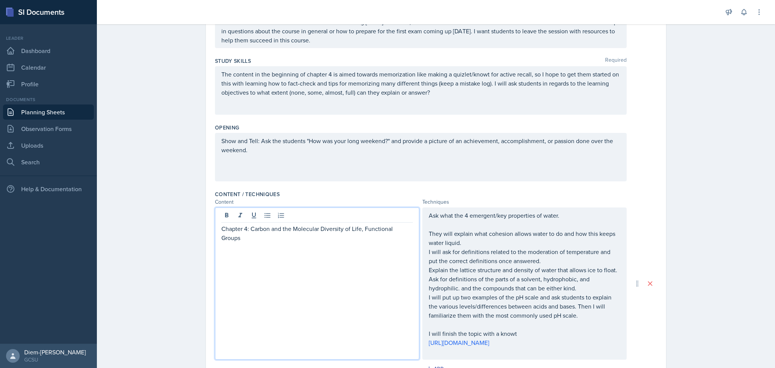
click at [317, 237] on p "Chapter 4: Carbon and the Molecular Diversity of Life, Functional Groups" at bounding box center [316, 233] width 191 height 18
drag, startPoint x: 361, startPoint y: 229, endPoint x: 384, endPoint y: 243, distance: 26.9
click at [384, 243] on div "Chapter 4: Carbon and the Molecular Diversity of Life, Functional Groups" at bounding box center [317, 283] width 204 height 152
drag, startPoint x: 373, startPoint y: 225, endPoint x: 203, endPoint y: 229, distance: 170.7
click at [206, 229] on div "Date [DATE] [DATE] 27 28 29 30 31 1 2 3 4 5 6 7 8 9 10 11 12 13 14 15 16 17 18 …" at bounding box center [436, 240] width 460 height 558
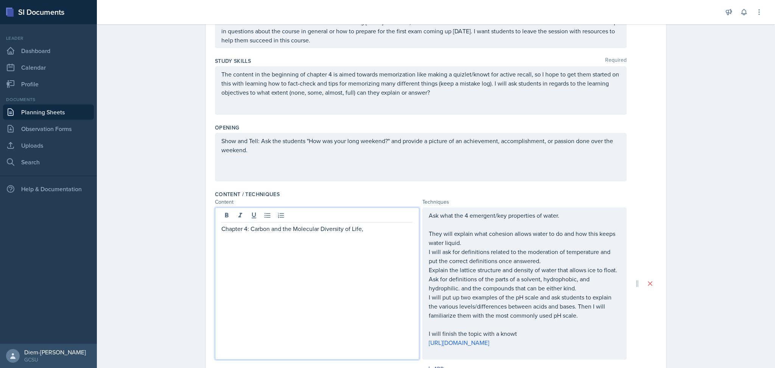
scroll to position [85, 0]
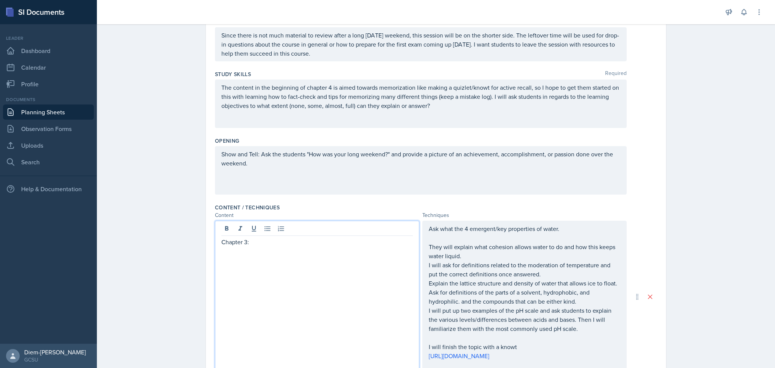
click at [258, 237] on p "Chapter 3:" at bounding box center [316, 241] width 191 height 9
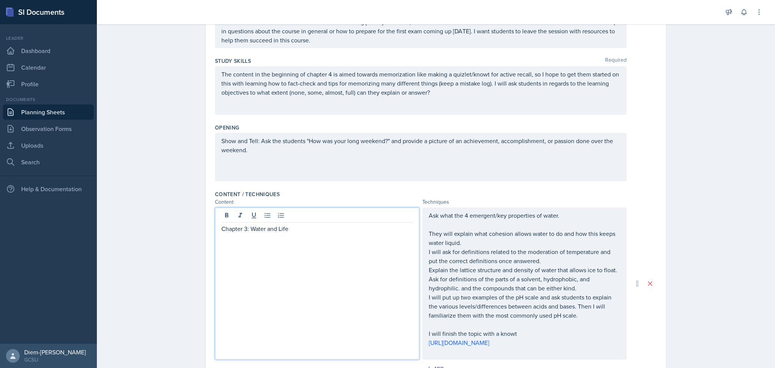
scroll to position [0, 0]
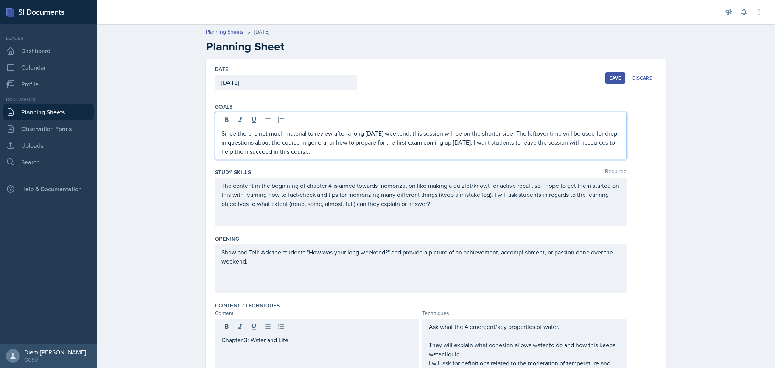
click at [345, 129] on p "Since there is not much material to review after a long [DATE] weekend, this se…" at bounding box center [420, 142] width 399 height 27
click at [532, 153] on p "Since there is not much material to review after a long [DATE] weekend, this se…" at bounding box center [420, 142] width 399 height 27
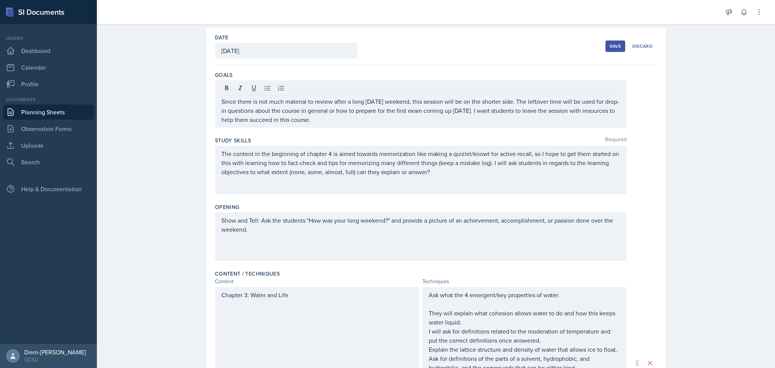
click at [412, 177] on div "The content in the beginning of chapter 4 is aimed towards memorization like ma…" at bounding box center [421, 170] width 412 height 48
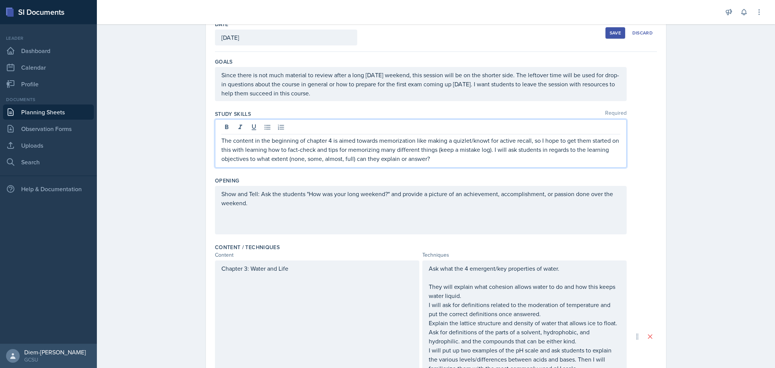
click at [342, 131] on div at bounding box center [420, 128] width 399 height 12
click at [300, 140] on p "The content in the beginning of chapter 4 is aimed towards memorization like ma…" at bounding box center [420, 149] width 399 height 27
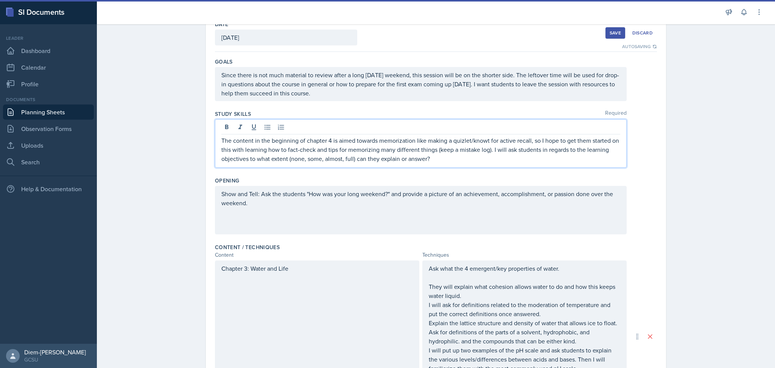
click at [277, 138] on p "The content in the beginning of chapter 4 is aimed towards memorization like ma…" at bounding box center [420, 149] width 399 height 27
click at [263, 139] on p "The content in the beginning of chapter 4 is aimed towards memorization like ma…" at bounding box center [420, 149] width 399 height 27
click at [331, 145] on p "The content in the beginning of chapter 4 is aimed towards memorization like ma…" at bounding box center [420, 149] width 399 height 27
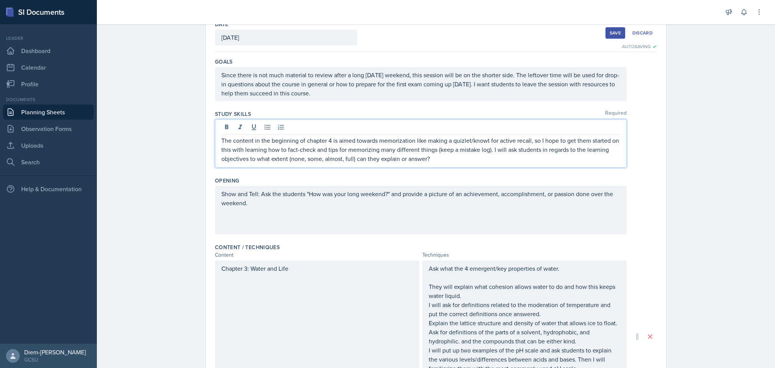
click at [330, 143] on p "The content in the beginning of chapter 4 is aimed towards memorization like ma…" at bounding box center [420, 149] width 399 height 27
click at [327, 141] on p "The content in the beginning of chapter 4 is aimed towards memorization like ma…" at bounding box center [420, 149] width 399 height 27
click at [436, 153] on p "The content in the beginning of chapter 4 as well as the latter part of chapter…" at bounding box center [420, 149] width 399 height 27
click at [537, 171] on div "Study Skills Required The content in the beginning of chapter 4 as well as the …" at bounding box center [436, 140] width 442 height 67
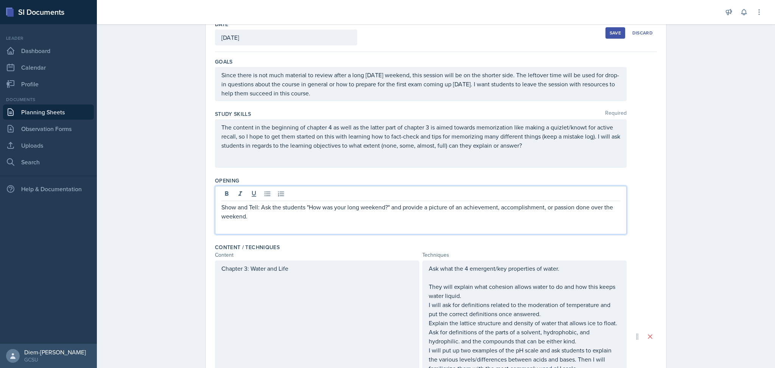
click at [489, 206] on p "Show and Tell: Ask the students "How was your long weekend?" and provide a pict…" at bounding box center [420, 211] width 399 height 18
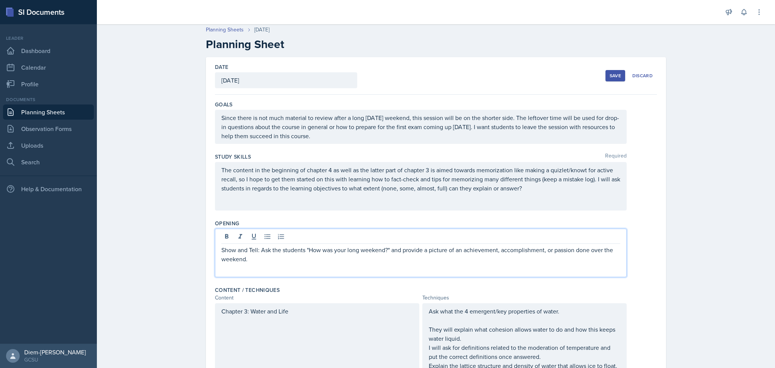
scroll to position [0, 0]
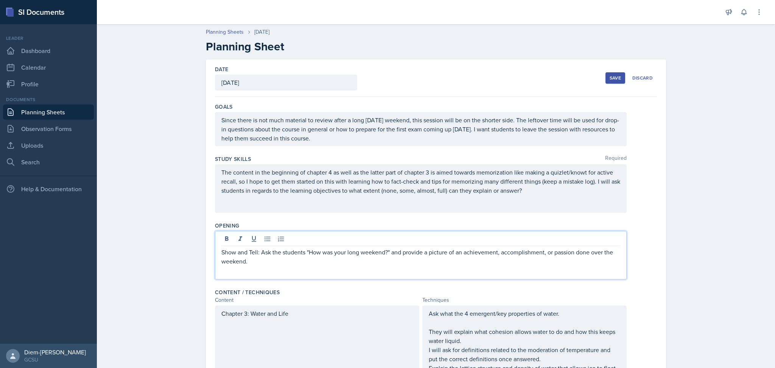
click at [524, 217] on div "Study Skills Required The content in the beginning of chapter 4 as well as the …" at bounding box center [436, 185] width 442 height 67
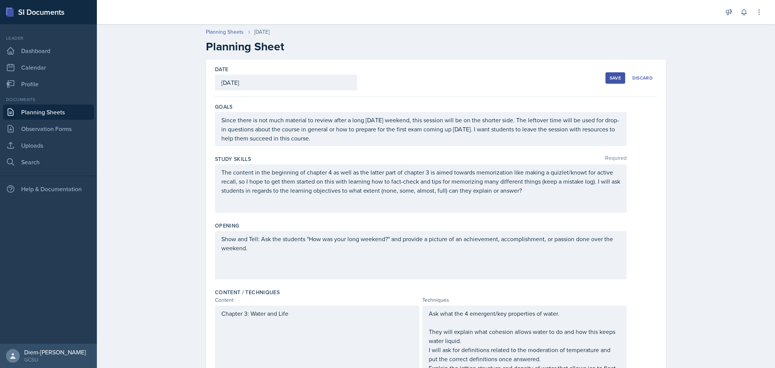
click at [517, 239] on div "Show and Tell: Ask the students "How was your long weekend?" and provide a pict…" at bounding box center [421, 255] width 412 height 48
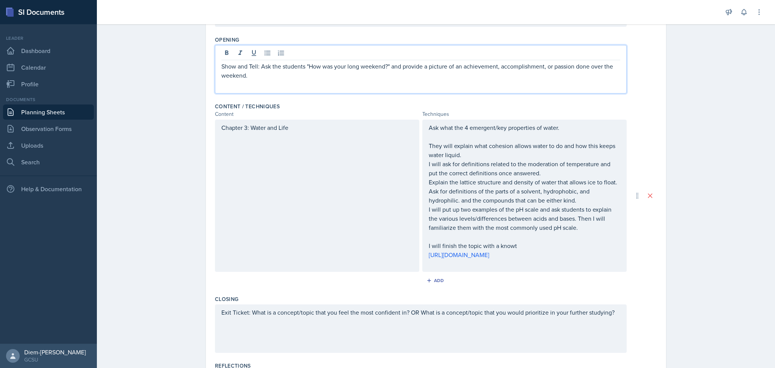
click at [360, 215] on div "Chapter 3: Water and Life" at bounding box center [317, 196] width 204 height 152
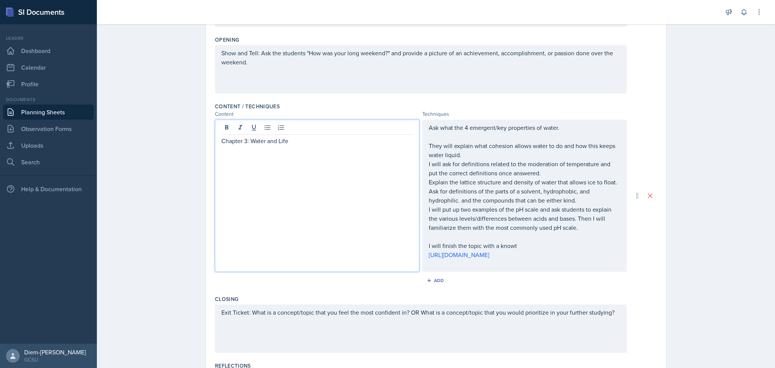
scroll to position [199, 0]
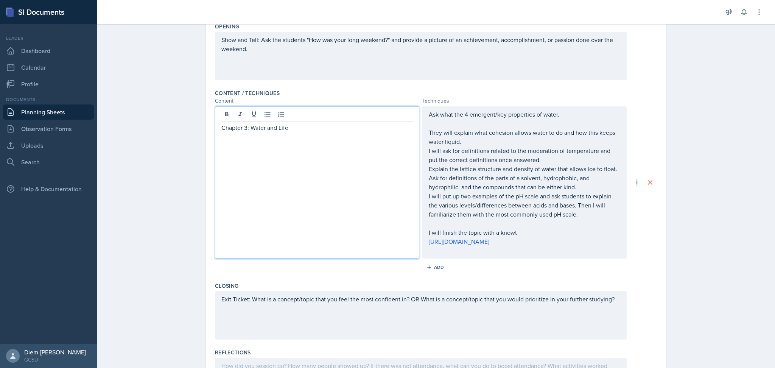
click at [550, 161] on p "I will ask for definitions related to the moderation of temperature and put the…" at bounding box center [524, 155] width 191 height 18
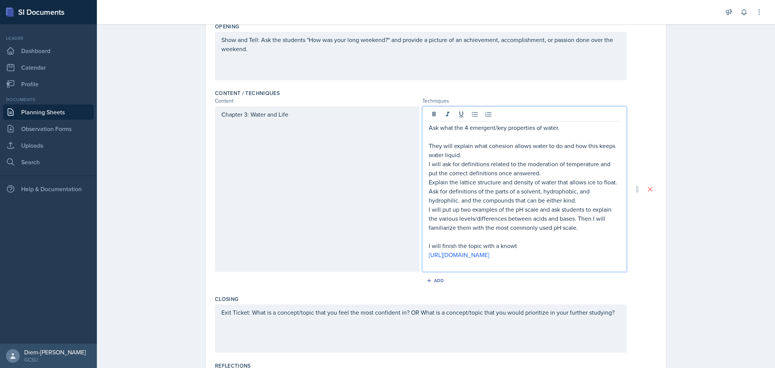
click at [530, 241] on p "I will finish the topic with a knowt" at bounding box center [524, 245] width 191 height 9
click at [505, 162] on p "I will ask for definitions related to the moderation of temperature and put the…" at bounding box center [524, 168] width 191 height 18
click at [500, 157] on p "They will explain what cohesion allows water to do and how this keeps water liq…" at bounding box center [524, 150] width 191 height 18
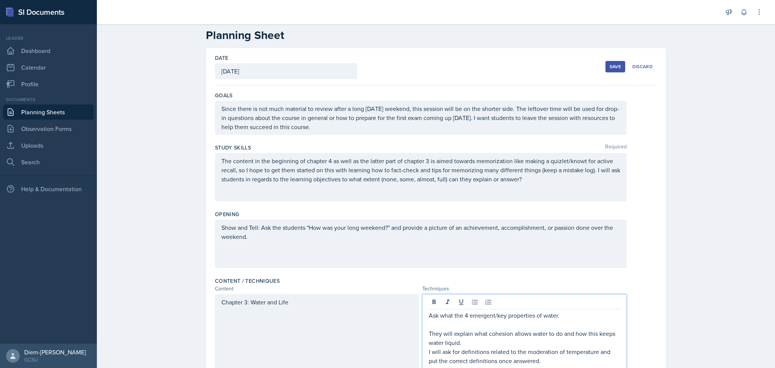
scroll to position [132, 0]
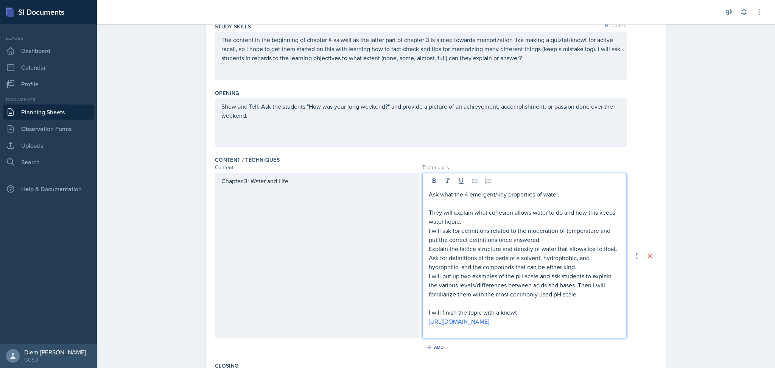
click at [475, 209] on p "They will explain what cohesion allows water to do and how this keeps water liq…" at bounding box center [524, 217] width 191 height 18
click at [483, 199] on p at bounding box center [524, 203] width 191 height 9
click at [510, 221] on p "They will explain what cohesion allows water to do and how this keeps water liq…" at bounding box center [524, 217] width 191 height 18
click at [429, 212] on p "They will explain what cohesion allows water to do and how this keeps water liq…" at bounding box center [524, 217] width 191 height 18
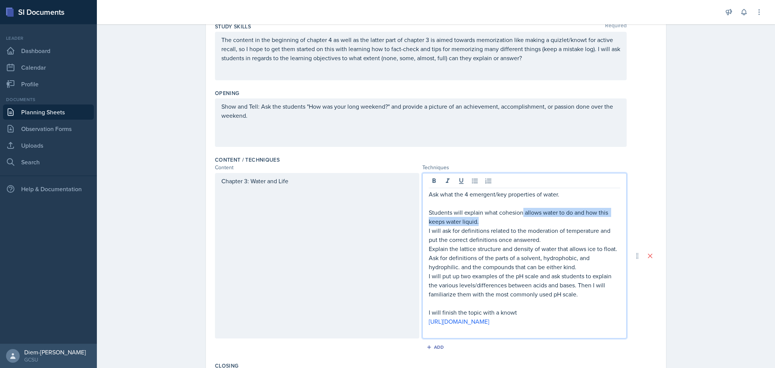
drag, startPoint x: 519, startPoint y: 212, endPoint x: 552, endPoint y: 218, distance: 33.3
click at [552, 218] on p "Students will explain what cohesion allows water to do and how this keeps water…" at bounding box center [524, 217] width 191 height 18
click at [546, 224] on p "Students will explain what cohesion allows water to do and how this keeps water…" at bounding box center [524, 217] width 191 height 18
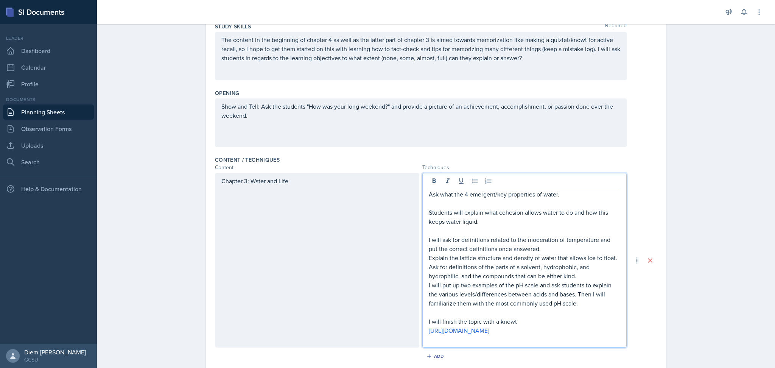
click at [479, 205] on p at bounding box center [524, 203] width 191 height 9
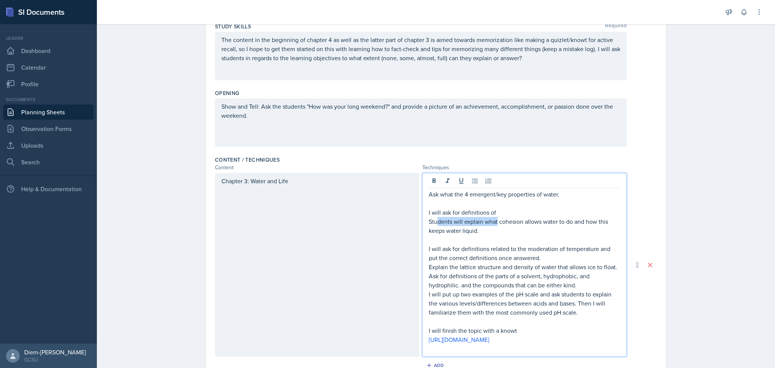
drag, startPoint x: 493, startPoint y: 221, endPoint x: 434, endPoint y: 225, distance: 59.6
click at [434, 225] on p "Students will explain what cohesion allows water to do and how this keeps water…" at bounding box center [524, 226] width 191 height 18
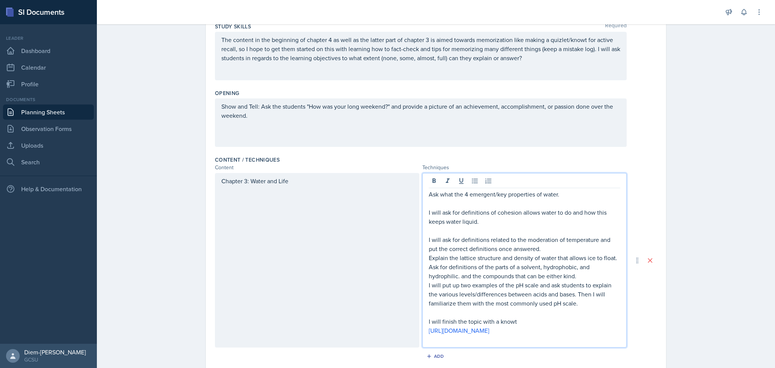
click at [518, 224] on p "I will ask for definitions of cohesion allows water to do and how this keeps wa…" at bounding box center [524, 217] width 191 height 18
click at [540, 221] on p "I will ask for definitions of cohesion allows water to do and how this keeps wa…" at bounding box center [524, 217] width 191 height 18
click at [534, 210] on p "I will ask for definitions of cohesion allows water to do and how this keeps wa…" at bounding box center [524, 217] width 191 height 18
click at [551, 215] on p "I will ask for definitions of cohesion allows water to do and how this keeps wa…" at bounding box center [524, 217] width 191 height 18
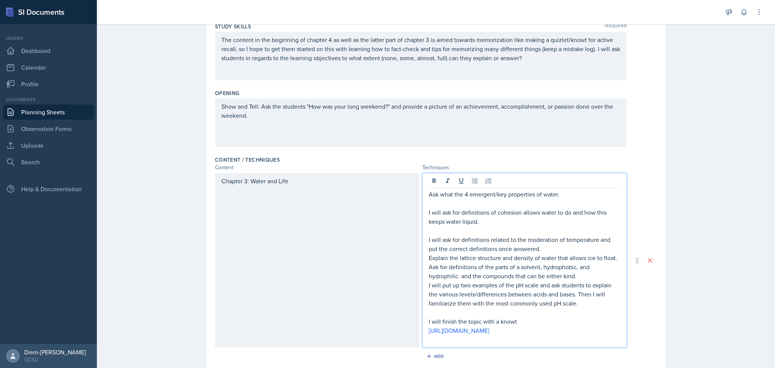
click at [528, 213] on p "I will ask for definitions of cohesion allows water to do and how this keeps wa…" at bounding box center [524, 217] width 191 height 18
click at [514, 212] on p "I will ask for definitions of cohesion allows water to do and how this keeps wa…" at bounding box center [524, 217] width 191 height 18
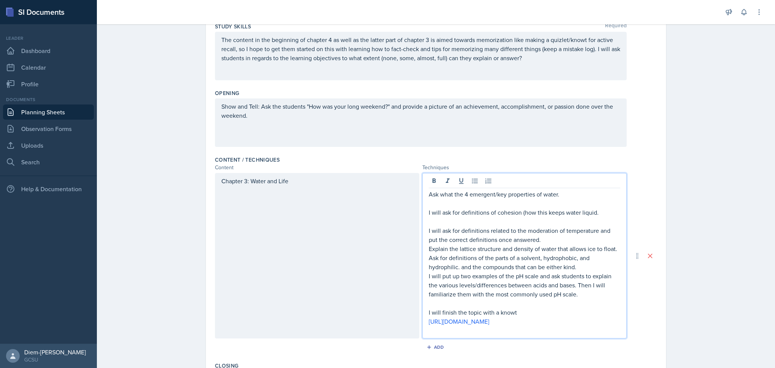
click at [600, 213] on p "I will ask for definitions of cohesion (how this keeps water liquid." at bounding box center [524, 212] width 191 height 9
click at [460, 229] on p "I will ask for definitions related to the moderation of temperature and put the…" at bounding box center [524, 235] width 191 height 18
click at [550, 233] on p "I will ask for definitions related to the moderation of temperature and put the…" at bounding box center [524, 235] width 191 height 18
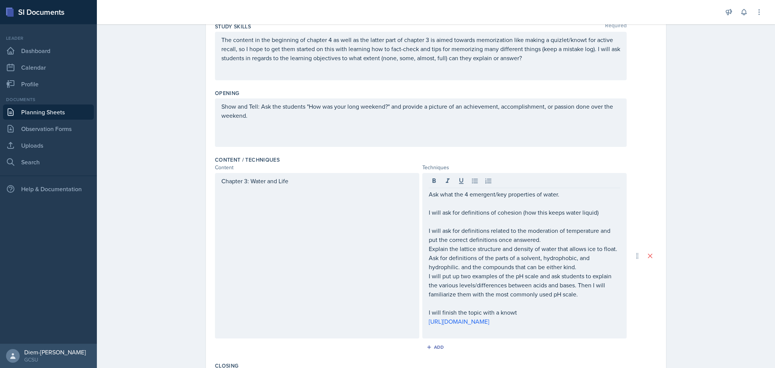
drag, startPoint x: 424, startPoint y: 229, endPoint x: 528, endPoint y: 229, distance: 103.7
click at [528, 229] on div "Ask what the 4 emergent/key properties of water. I will ask for definitions of …" at bounding box center [524, 255] width 204 height 165
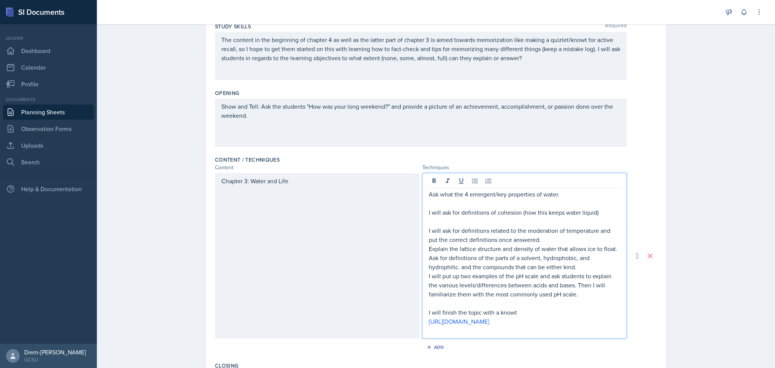
click at [535, 238] on p "I will ask for definitions related to the moderation of temperature and put the…" at bounding box center [524, 235] width 191 height 18
drag, startPoint x: 595, startPoint y: 230, endPoint x: 535, endPoint y: 230, distance: 59.8
click at [535, 230] on p "I will ask for definitions related to the moderation of temperature and put the…" at bounding box center [524, 235] width 191 height 18
click at [556, 226] on p "I will ask for definitions related to the moderation of temperature and put the…" at bounding box center [524, 235] width 191 height 18
drag, startPoint x: 594, startPoint y: 229, endPoint x: 433, endPoint y: 227, distance: 161.2
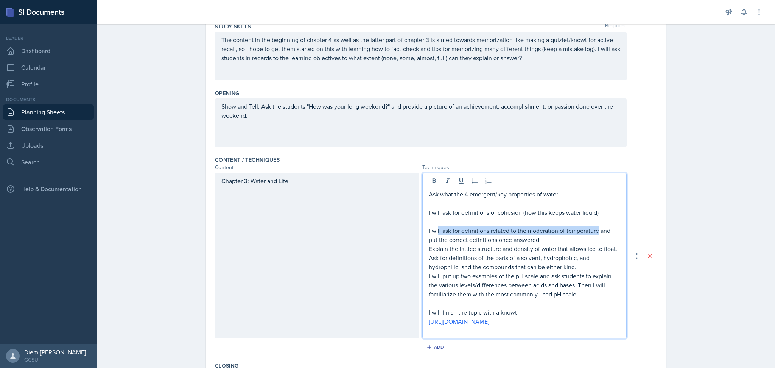
click at [433, 227] on p "I will ask for definitions related to the moderation of temperature and put the…" at bounding box center [524, 235] width 191 height 18
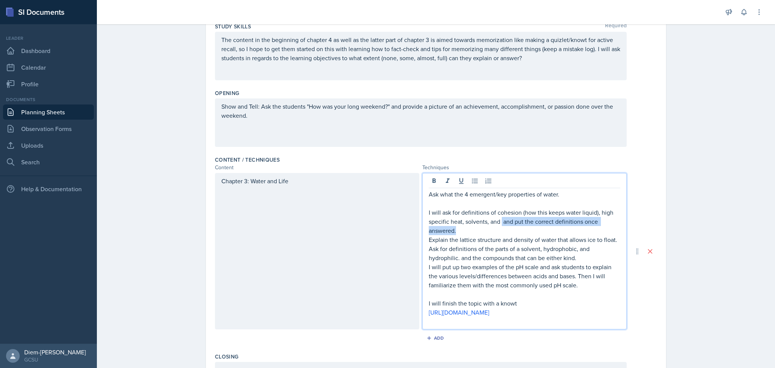
drag, startPoint x: 498, startPoint y: 224, endPoint x: 467, endPoint y: 227, distance: 31.3
click at [467, 227] on p "I will ask for definitions of cohesion (how this keeps water liquid), high spec…" at bounding box center [524, 221] width 191 height 27
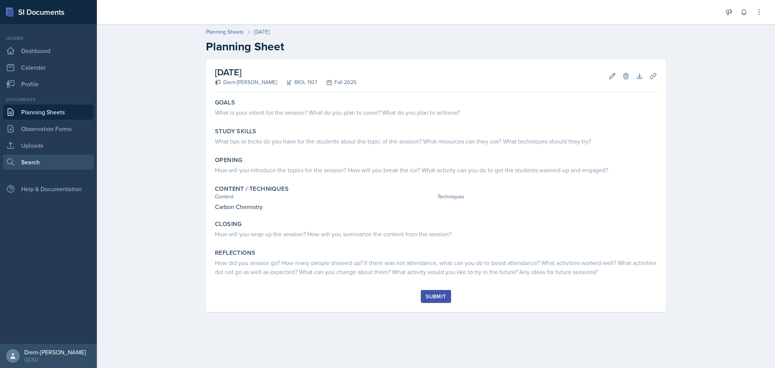
click at [42, 159] on link "Search" at bounding box center [48, 161] width 91 height 15
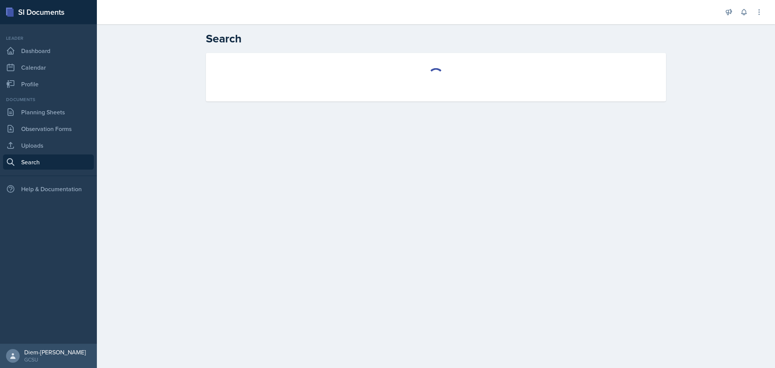
select select "all"
select select "1"
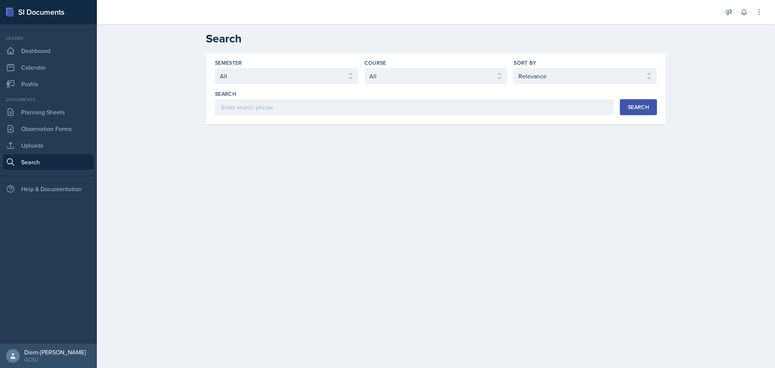
click at [451, 86] on div "Semester Select semester All Fall 2025 Spring 2025 Fall 2024 Spring 2024 Fall 2…" at bounding box center [436, 87] width 442 height 56
click at [449, 75] on select "Select course All ACCT 3101 ACCT 3102 ASTR 1000 BIOL 1100 BIOL 1107 BIOL 1108 B…" at bounding box center [435, 76] width 143 height 16
select select "6d02d006-d2ce-4ab3-bc11-53b48f3c94ca"
click at [364, 68] on select "Select course All ACCT 3101 ACCT 3102 ASTR 1000 BIOL 1100 BIOL 1107 BIOL 1108 B…" at bounding box center [435, 76] width 143 height 16
click at [626, 70] on select "Select sort by Relevance Document Date (Asc) Document Date (Desc)" at bounding box center [585, 76] width 143 height 16
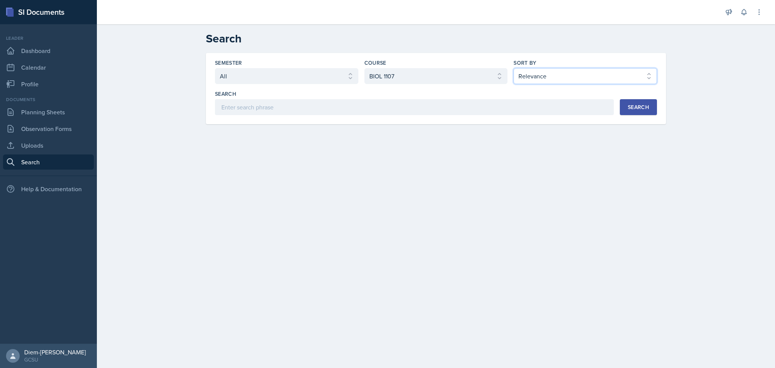
select select "3"
click at [514, 68] on select "Select sort by Relevance Document Date (Asc) Document Date (Desc)" at bounding box center [585, 76] width 143 height 16
click at [615, 118] on div "Semester Select semester All Fall 2025 Spring 2025 Fall 2024 Spring 2024 Fall 2…" at bounding box center [436, 88] width 460 height 71
click at [641, 106] on div "Search" at bounding box center [638, 107] width 21 height 6
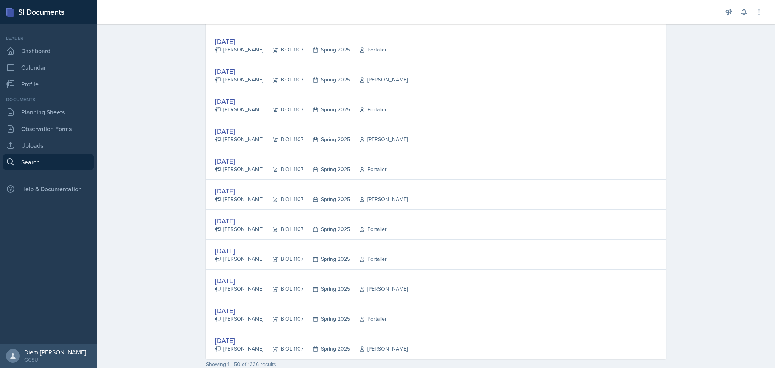
scroll to position [1326, 0]
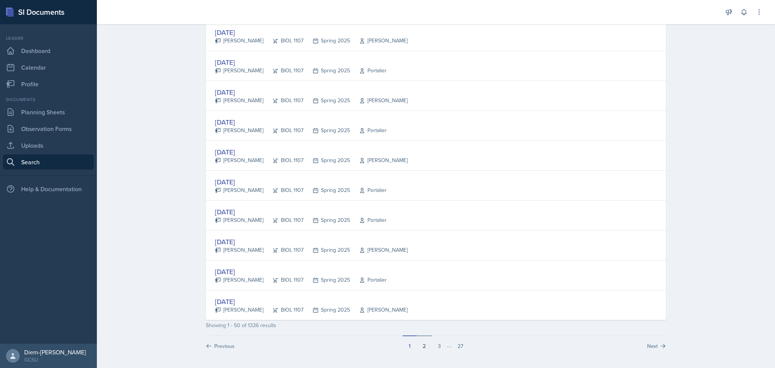
click at [425, 346] on button "2" at bounding box center [424, 342] width 15 height 14
click at [433, 349] on button "3" at bounding box center [439, 342] width 15 height 14
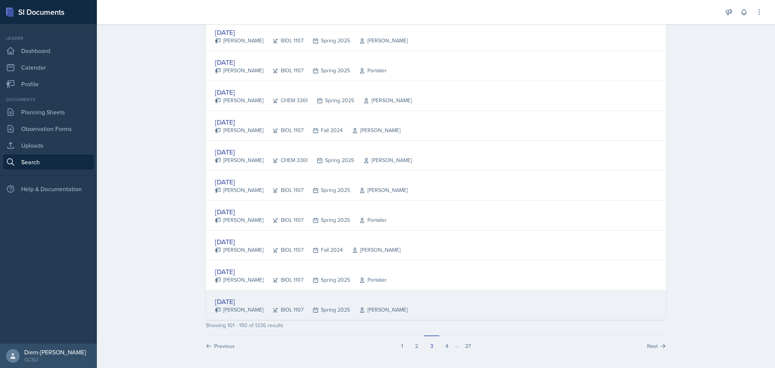
click at [413, 306] on div "Sep 3rd, 2024 Ava Farmer BIOL 1107 Spring 2025 Barkovskii" at bounding box center [436, 305] width 460 height 30
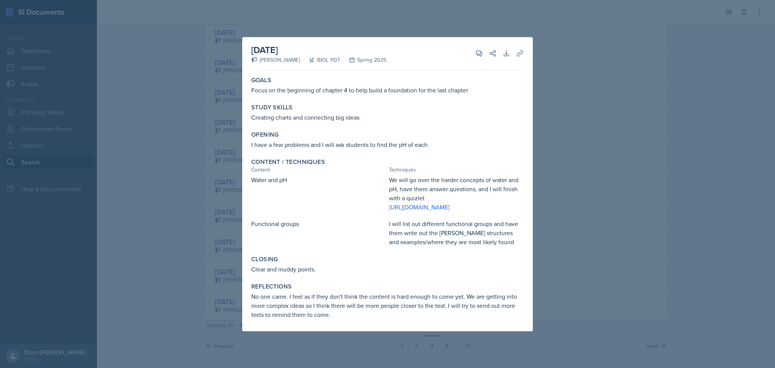
click at [590, 190] on div at bounding box center [387, 184] width 775 height 368
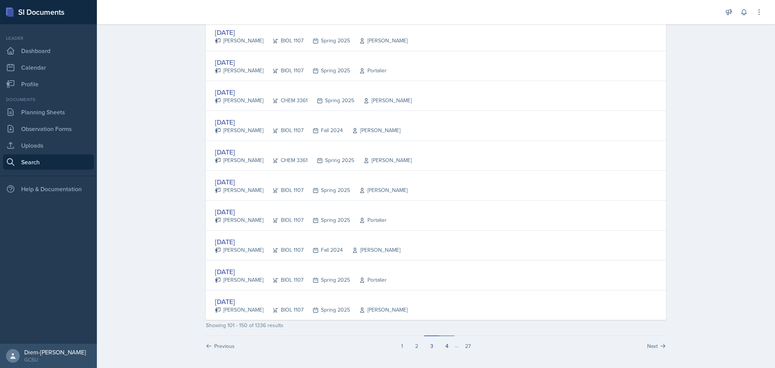
click at [440, 346] on button "4" at bounding box center [446, 342] width 15 height 14
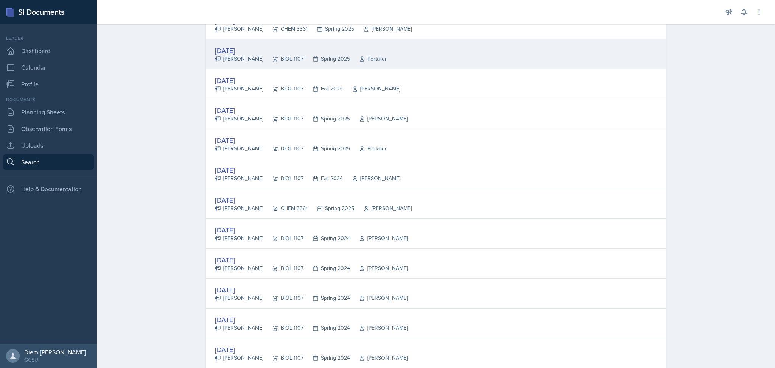
scroll to position [0, 0]
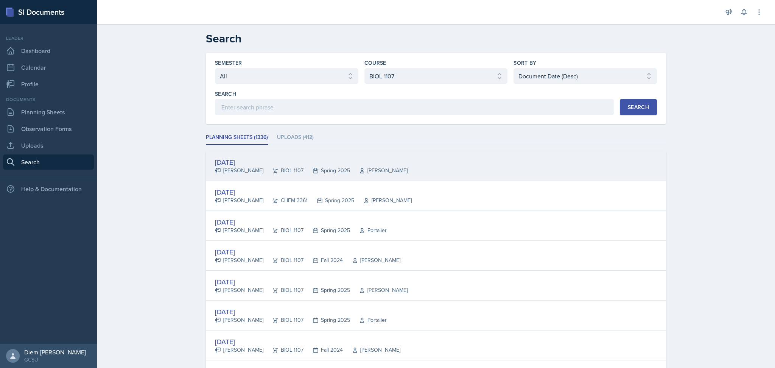
click at [378, 161] on div "Aug 29th, 2024 Ava Farmer BIOL 1107 Spring 2025 Barkovskii" at bounding box center [436, 166] width 460 height 30
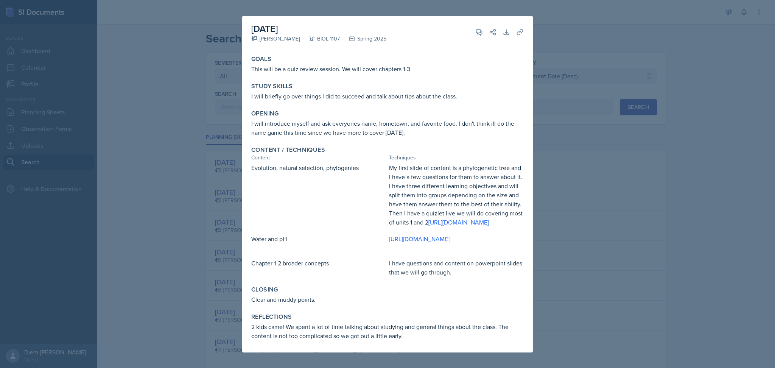
click at [592, 140] on div at bounding box center [387, 184] width 775 height 368
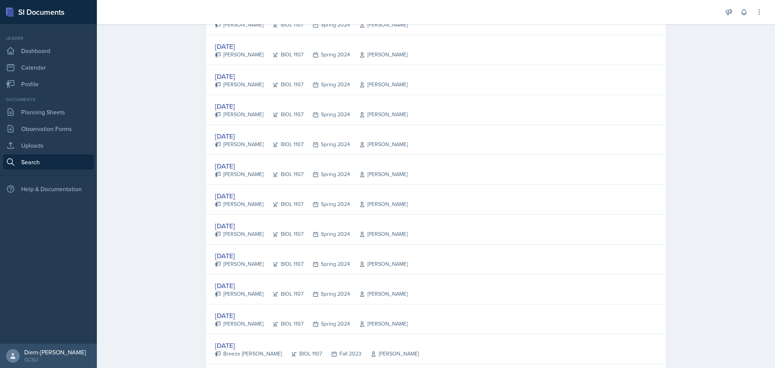
scroll to position [1326, 0]
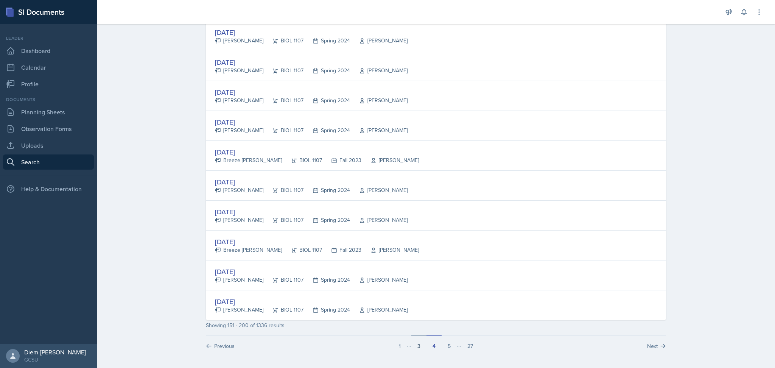
click at [415, 346] on button "3" at bounding box center [418, 342] width 15 height 14
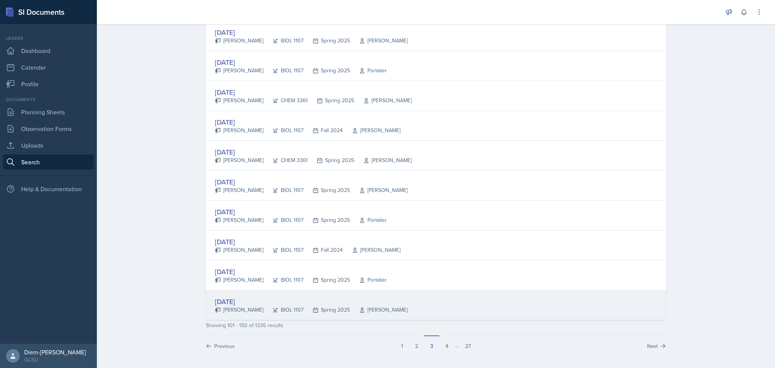
click at [437, 302] on div "Sep 3rd, 2024 Ava Farmer BIOL 1107 Spring 2025 Barkovskii" at bounding box center [436, 305] width 460 height 30
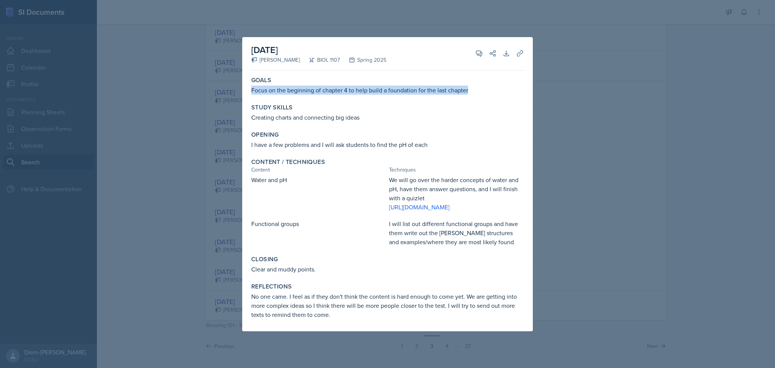
drag, startPoint x: 470, startPoint y: 81, endPoint x: 248, endPoint y: 80, distance: 221.8
click at [248, 80] on div "Goals Focus on the beginning of chapter 4 to help build a foundation for the la…" at bounding box center [387, 85] width 279 height 24
copy p "Focus on the beginning of chapter 4 to help build a foundation for the last cha…"
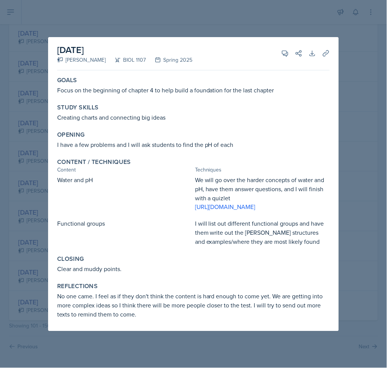
click at [259, 175] on p "We will go over the harder concepts of water and pH, have them answer questions…" at bounding box center [262, 188] width 135 height 27
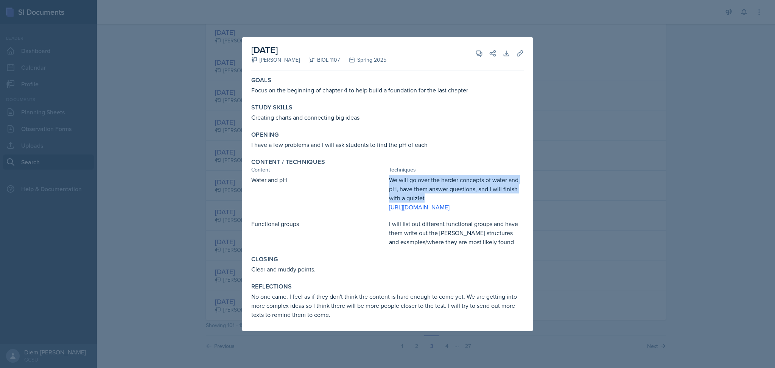
drag, startPoint x: 391, startPoint y: 169, endPoint x: 440, endPoint y: 188, distance: 53.1
click at [440, 188] on p "We will go over the harder concepts of water and pH, have them answer questions…" at bounding box center [456, 188] width 135 height 27
copy p "We will go over the harder concepts of water and pH, have them answer questions…"
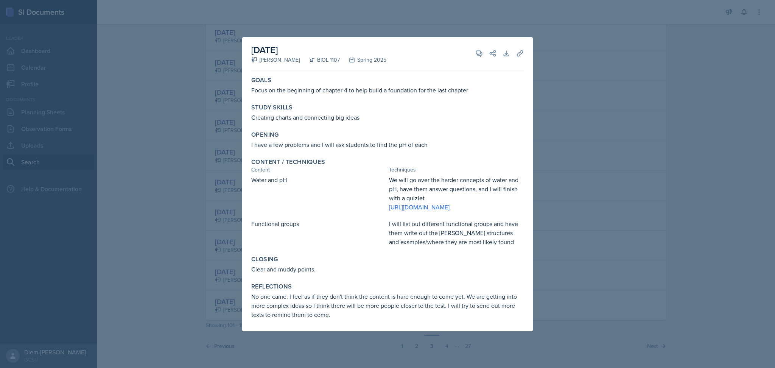
click at [361, 130] on div "Opening I have a few problems and I will ask students to find the pH of each" at bounding box center [387, 140] width 279 height 24
click at [323, 140] on p "I have a few problems and I will ask students to find the pH of each" at bounding box center [387, 144] width 272 height 9
click at [306, 113] on p "Creating charts and connecting big ideas" at bounding box center [387, 117] width 272 height 9
drag, startPoint x: 252, startPoint y: 108, endPoint x: 365, endPoint y: 109, distance: 112.8
click at [365, 113] on p "Creating charts and connecting big ideas" at bounding box center [387, 117] width 272 height 9
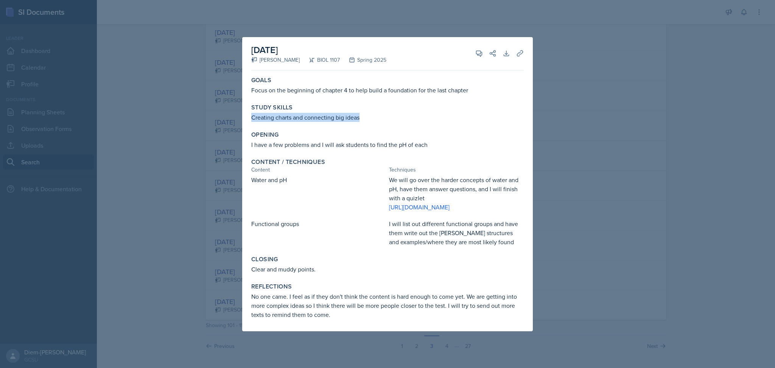
copy p "Creating charts and connecting big ideas"
click at [369, 144] on div "Goals Focus on the beginning of chapter 4 to help build a foundation for the la…" at bounding box center [387, 202] width 272 height 258
drag, startPoint x: 315, startPoint y: 279, endPoint x: 245, endPoint y: 279, distance: 70.0
click at [245, 279] on div "September 3rd, 2024 Ava Farmer BIOL 1107 Spring 2025 View Comments Comments Sen…" at bounding box center [387, 184] width 291 height 294
copy p "Clear and muddy points."
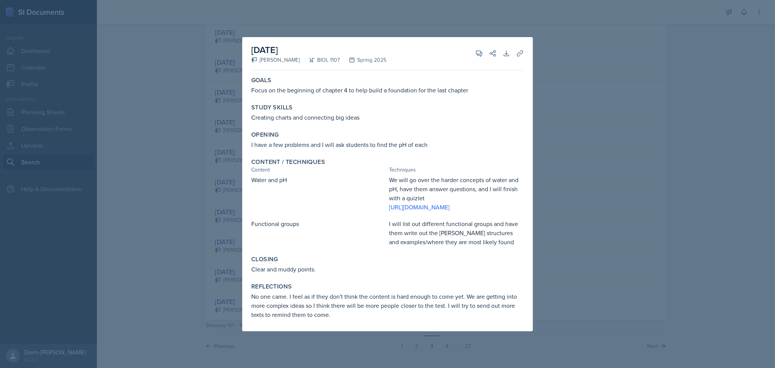
click at [383, 315] on p "No one came. I feel as if they don't think the content is hard enough to come y…" at bounding box center [387, 305] width 272 height 27
click at [618, 196] on div at bounding box center [387, 184] width 775 height 368
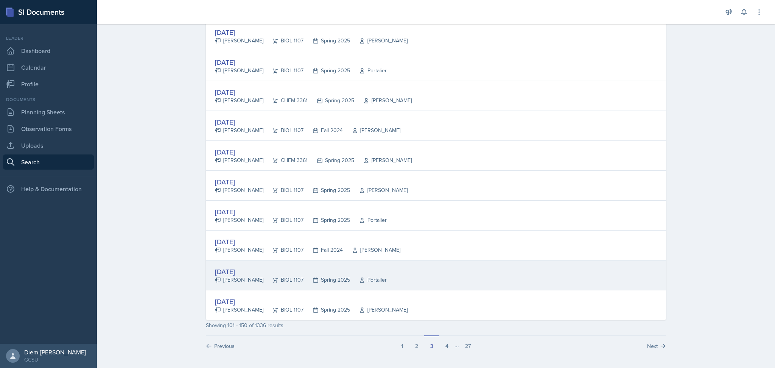
click at [414, 270] on div "Sep 3rd, 2024 Olivia Hood BIOL 1107 Spring 2025 Portalier" at bounding box center [436, 275] width 460 height 30
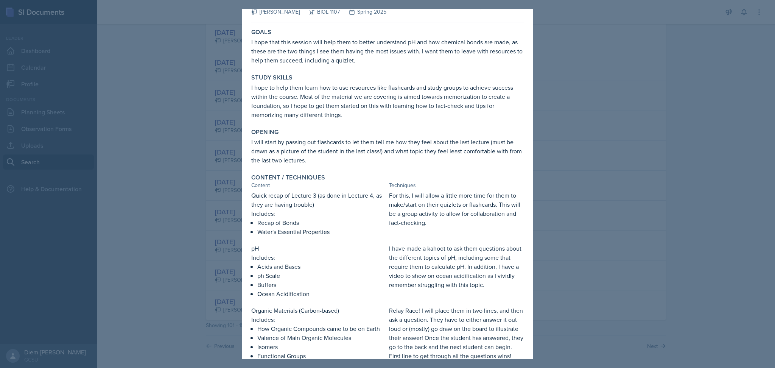
scroll to position [22, 0]
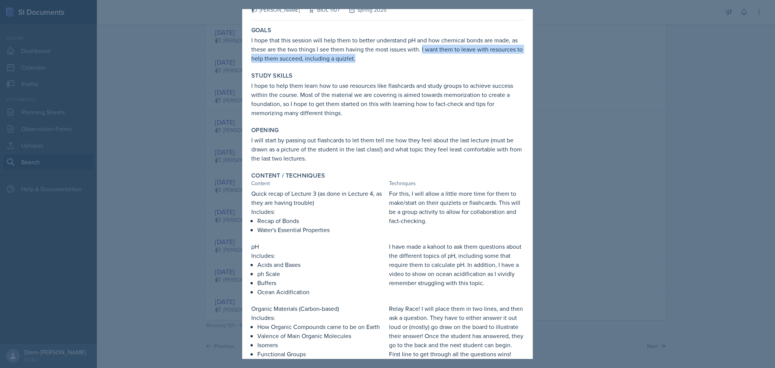
drag, startPoint x: 429, startPoint y: 49, endPoint x: 441, endPoint y: 58, distance: 15.1
click at [441, 58] on p "I hope that this session will help them to better understand pH and how chemica…" at bounding box center [387, 49] width 272 height 27
copy p "I want them to leave with resources to help them succeed, including a quizlet."
click at [346, 165] on div "Goals I hope that this session will help them to better understand pH and how c…" at bounding box center [387, 269] width 272 height 492
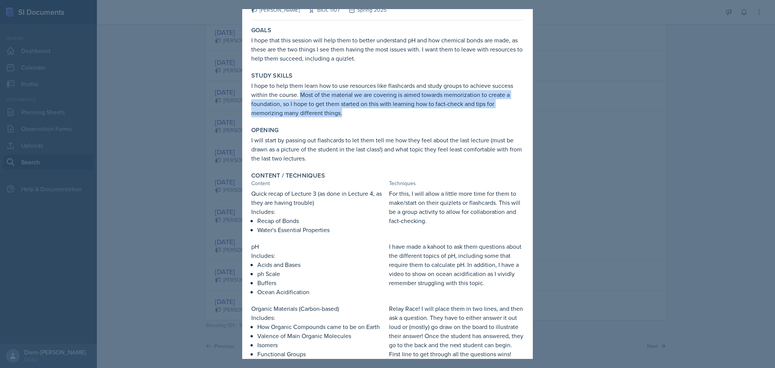
drag, startPoint x: 300, startPoint y: 92, endPoint x: 352, endPoint y: 118, distance: 57.7
click at [352, 118] on div "Study Skills I hope to help them learn how to use resources like flashcards and…" at bounding box center [387, 94] width 279 height 51
copy p "Most of the material we are covering is aimed towards memorization to create a …"
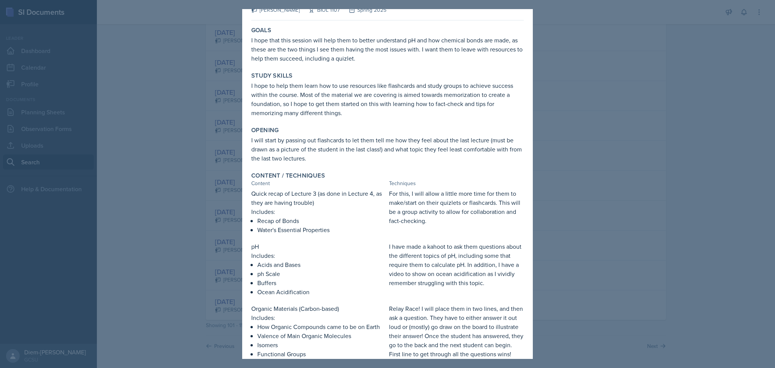
click at [352, 124] on div "Opening I will start by passing out flashcards to let them tell me how they fee…" at bounding box center [387, 144] width 279 height 42
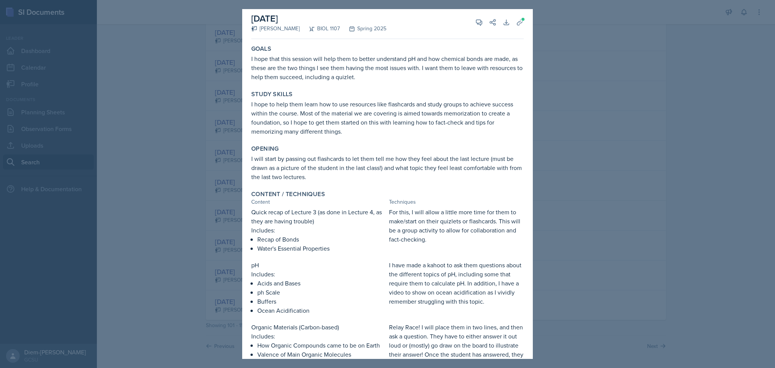
scroll to position [4, 0]
click at [288, 150] on div "Opening" at bounding box center [387, 149] width 272 height 8
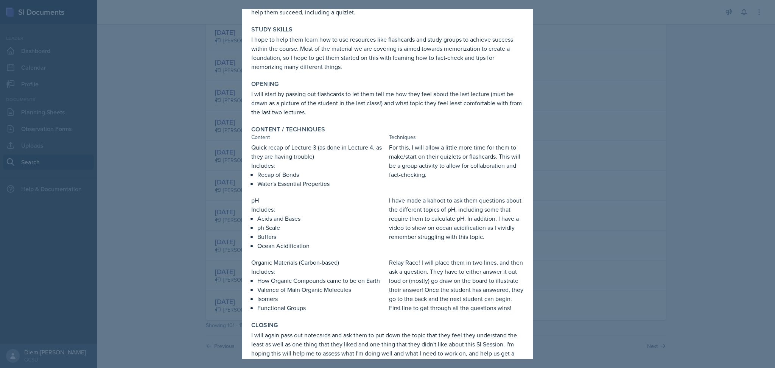
scroll to position [102, 0]
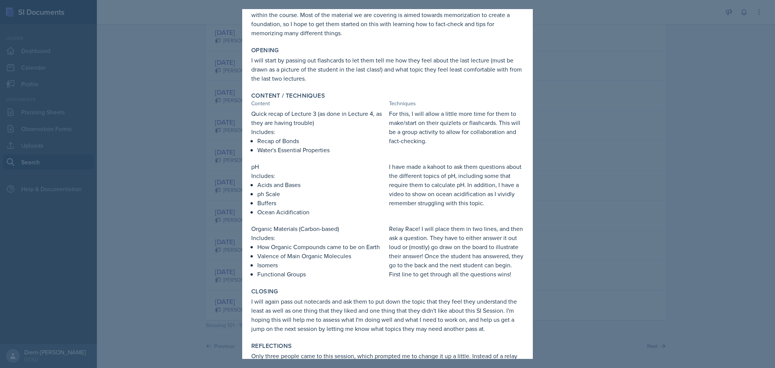
click at [264, 180] on p "Acids and Bases" at bounding box center [321, 184] width 129 height 9
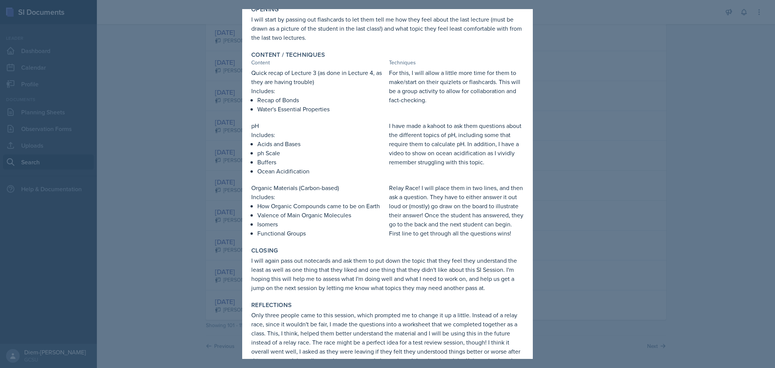
scroll to position [142, 0]
drag, startPoint x: 475, startPoint y: 147, endPoint x: 461, endPoint y: 132, distance: 20.3
click at [461, 132] on p "I have made a kahoot to ask them questions about the different topics of pH, in…" at bounding box center [456, 143] width 135 height 45
click at [442, 155] on p "I have made a kahoot to ask them questions about the different topics of pH, in…" at bounding box center [456, 143] width 135 height 45
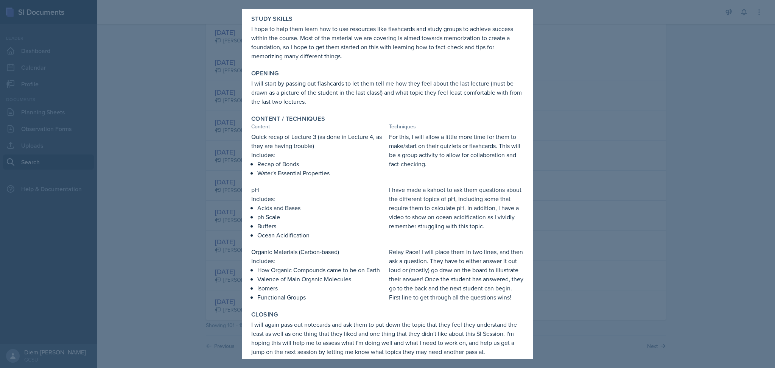
scroll to position [0, 0]
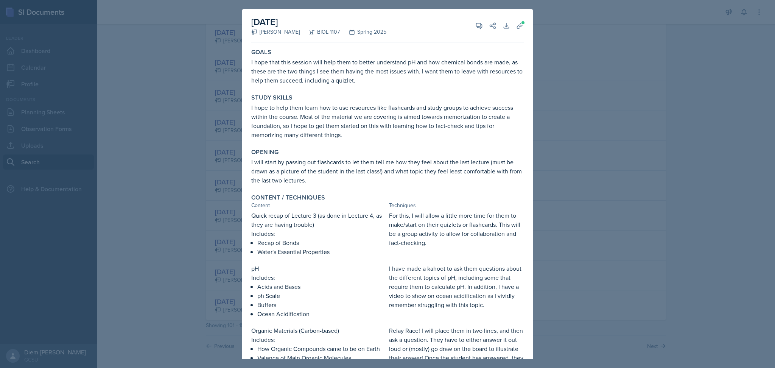
click at [589, 173] on div at bounding box center [387, 184] width 775 height 368
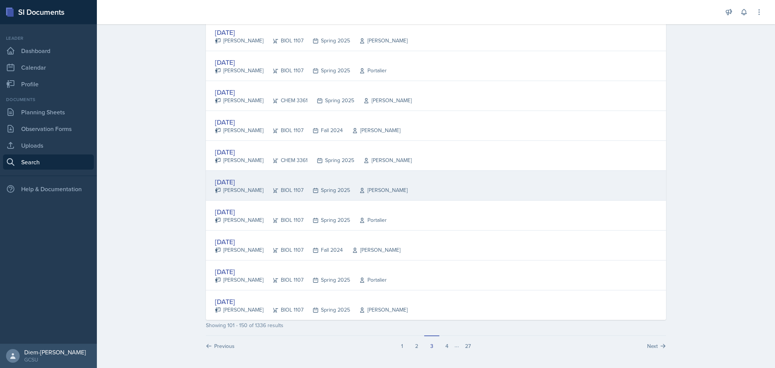
click at [268, 190] on div "BIOL 1107" at bounding box center [283, 190] width 40 height 8
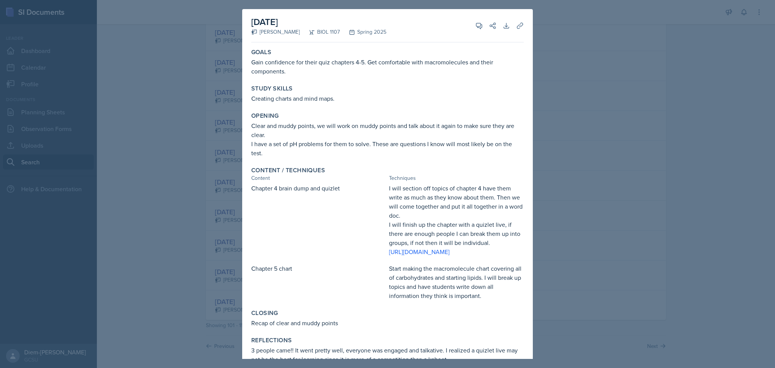
click at [560, 148] on div at bounding box center [387, 184] width 775 height 368
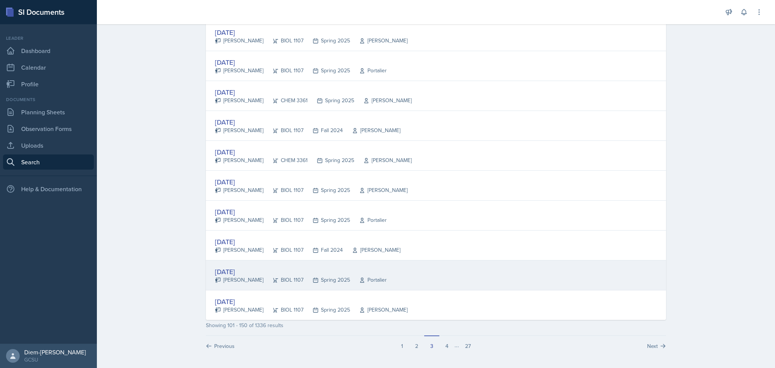
click at [288, 275] on div "Sep 3rd, 2024" at bounding box center [301, 271] width 172 height 10
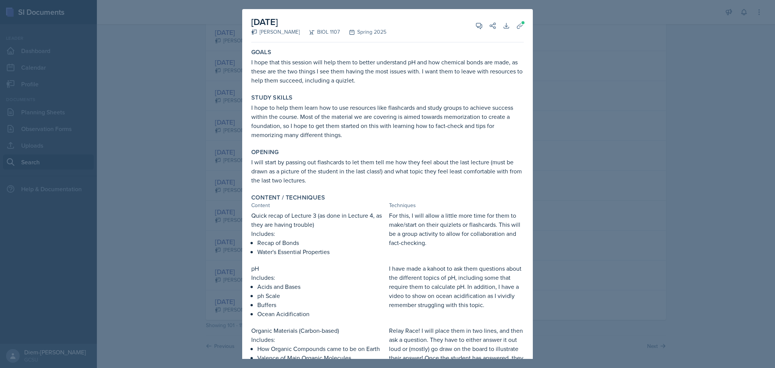
scroll to position [188, 0]
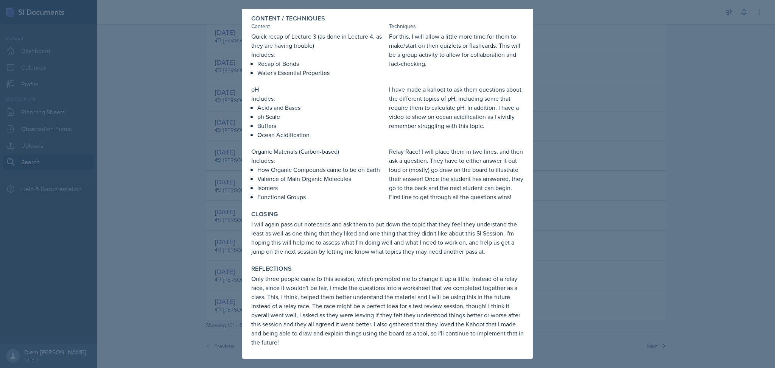
click at [598, 159] on div at bounding box center [387, 184] width 775 height 368
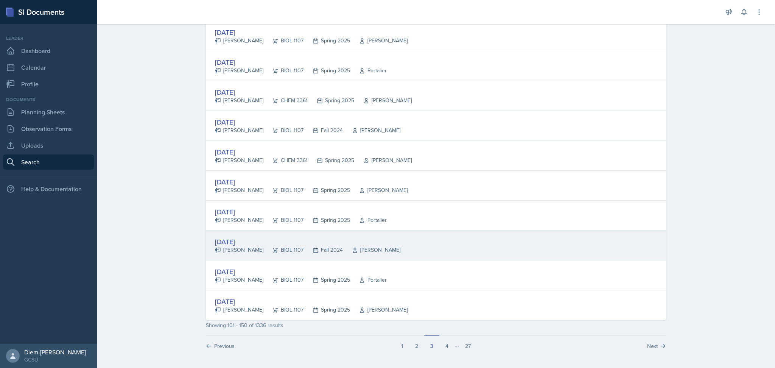
click at [434, 239] on div "Sep 4th, 2024 Mallory Burger BIOL 1107 Fall 2024 Dr. David Weese" at bounding box center [436, 245] width 460 height 30
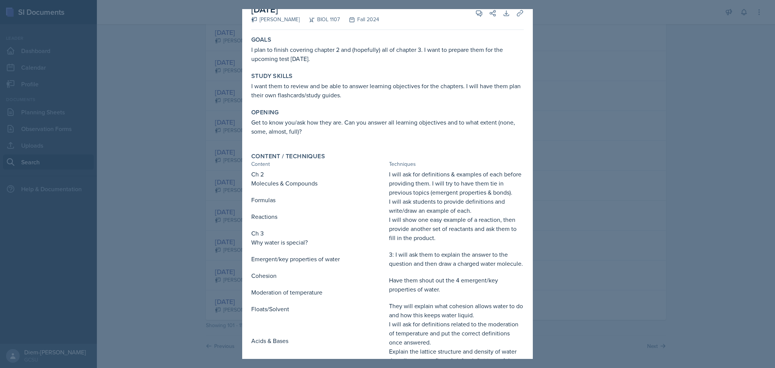
scroll to position [0, 0]
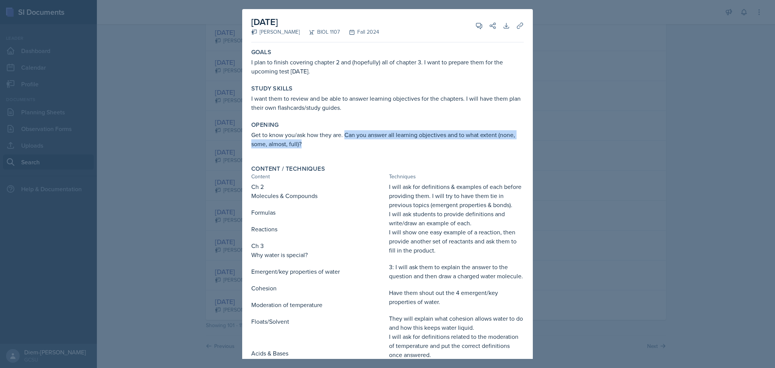
drag, startPoint x: 345, startPoint y: 135, endPoint x: 357, endPoint y: 144, distance: 15.1
click at [357, 144] on p "Get to know you/ask how they are. Can you answer all learning objectives and to…" at bounding box center [387, 139] width 272 height 18
copy p "Can you answer all learning objectives and to what extent (none, some, almost, …"
click at [370, 103] on p "I want them to review and be able to answer learning objectives for the chapter…" at bounding box center [387, 103] width 272 height 18
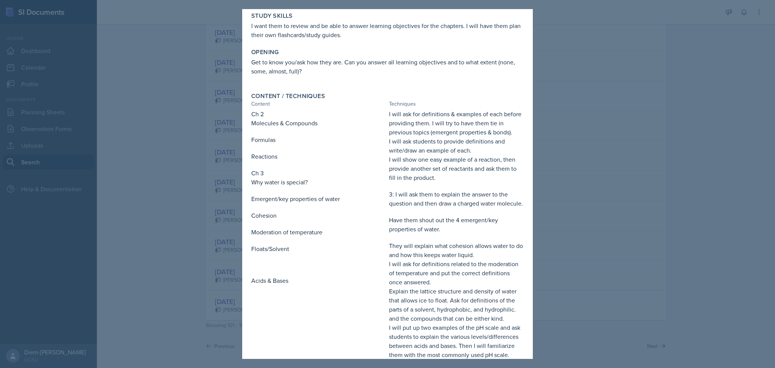
scroll to position [75, 0]
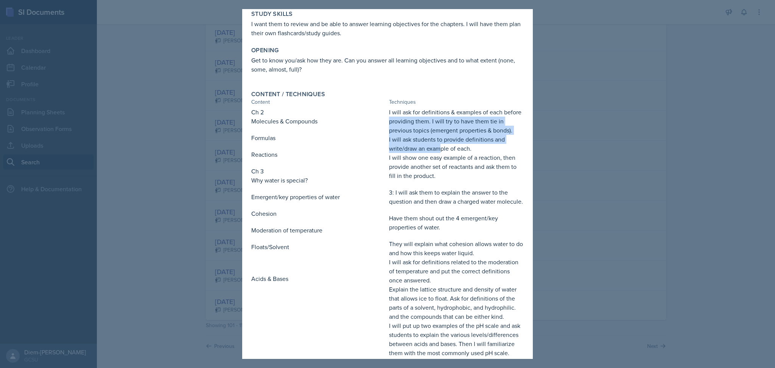
drag, startPoint x: 401, startPoint y: 117, endPoint x: 436, endPoint y: 150, distance: 48.2
click at [436, 150] on div "I will ask for definitions & examples of each before providing them. I will try…" at bounding box center [456, 232] width 135 height 250
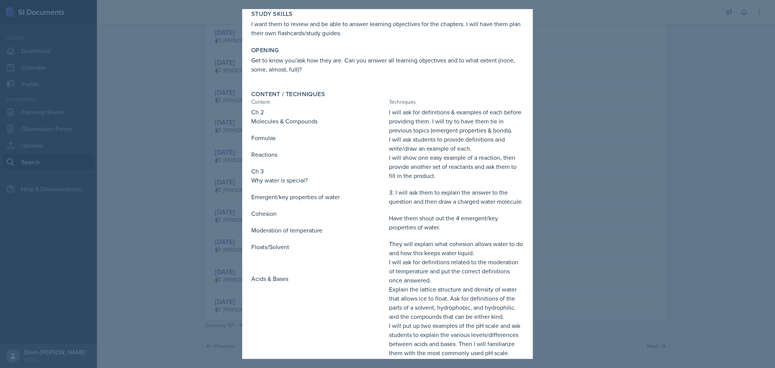
click at [460, 160] on p "I will show one easy example of a reaction, then provide another set of reactan…" at bounding box center [456, 166] width 135 height 27
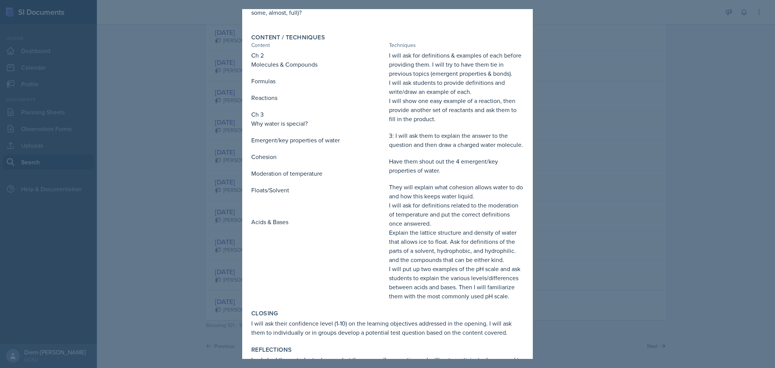
scroll to position [134, 0]
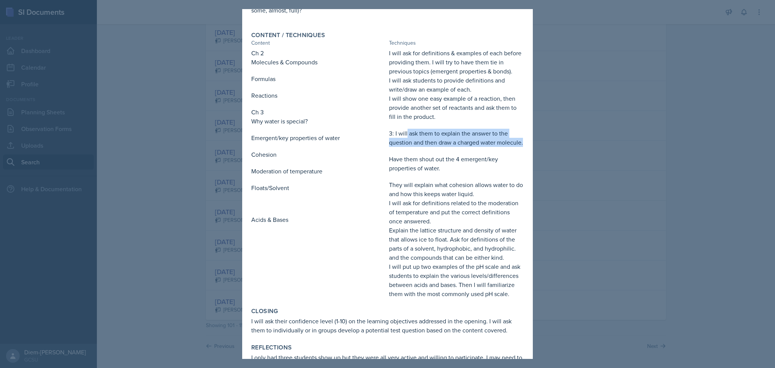
drag, startPoint x: 404, startPoint y: 135, endPoint x: 430, endPoint y: 149, distance: 29.5
click at [430, 147] on p "3: I will ask them to explain the answer to the question and then draw a charge…" at bounding box center [456, 138] width 135 height 18
click at [431, 147] on p "3: I will ask them to explain the answer to the question and then draw a charge…" at bounding box center [456, 138] width 135 height 18
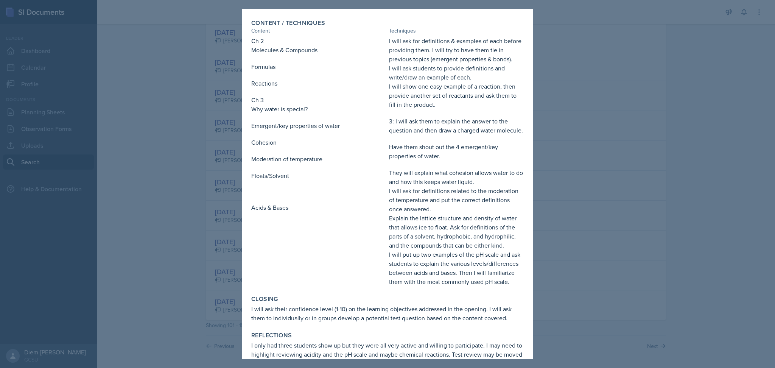
scroll to position [152, 0]
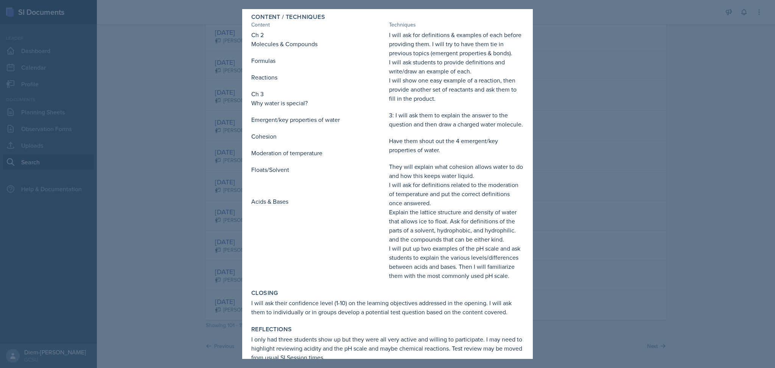
drag, startPoint x: 388, startPoint y: 154, endPoint x: 419, endPoint y: 165, distance: 32.4
click at [419, 165] on div "I will ask for definitions & examples of each before providing them. I will try…" at bounding box center [456, 155] width 135 height 250
click at [392, 150] on p "Have them shout out the 4 emergent/key properties of water." at bounding box center [456, 145] width 135 height 18
drag, startPoint x: 386, startPoint y: 150, endPoint x: 443, endPoint y: 155, distance: 57.0
click at [443, 154] on p "Have them shout out the 4 emergent/key properties of water." at bounding box center [456, 145] width 135 height 18
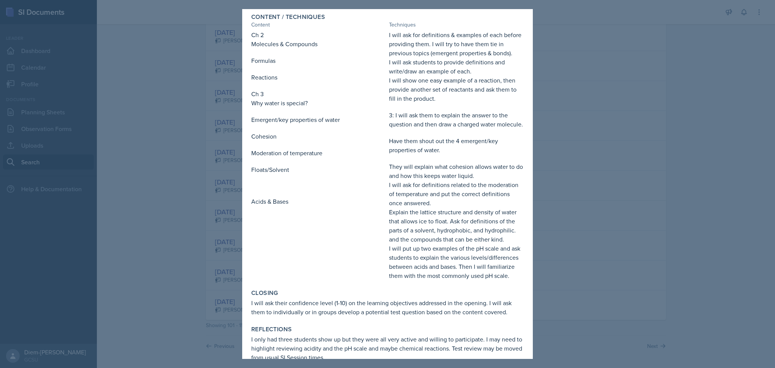
click at [443, 197] on p "I will ask for definitions related to the moderation of temperature and put the…" at bounding box center [456, 193] width 135 height 27
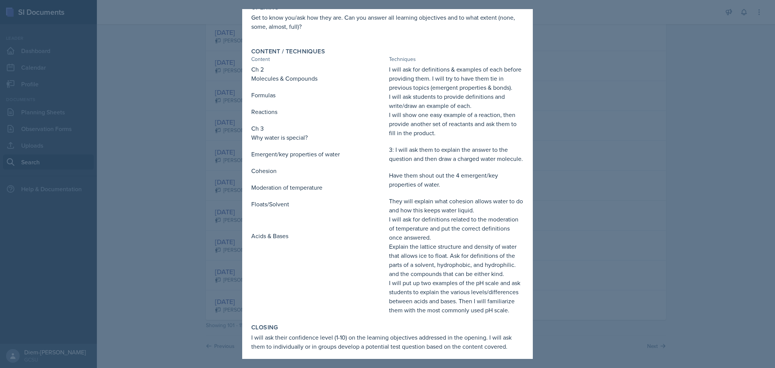
scroll to position [146, 0]
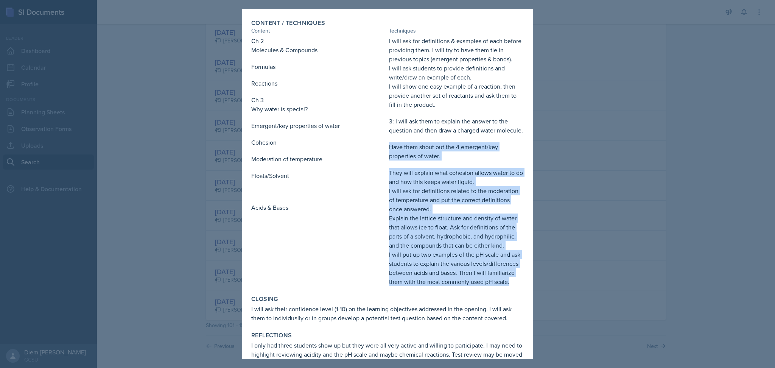
drag, startPoint x: 384, startPoint y: 156, endPoint x: 455, endPoint y: 297, distance: 158.4
click at [455, 286] on div "Ch 2 Molecules & Compounds Formulas Reactions Ch 3 Why water is special? Emerge…" at bounding box center [387, 161] width 272 height 250
copy div "Have them shout out the 4 emergent/key properties of water. They will explain w…"
